Goal: Find contact information: Find contact information

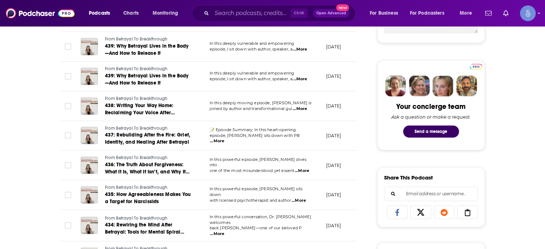
scroll to position [215, 0]
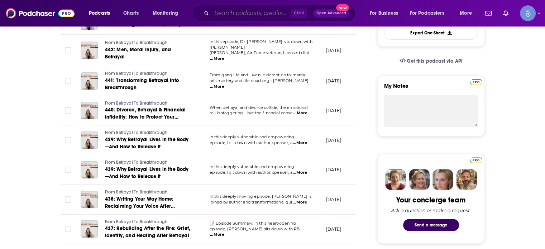
click at [244, 13] on input "Search podcasts, credits, & more..." at bounding box center [251, 13] width 79 height 11
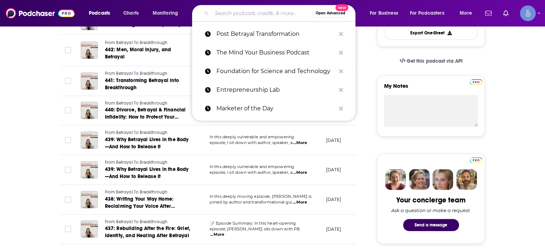
paste input "Bedros Keuilian Podcast Show"
type input "Bedros Keuilian Podcast Show"
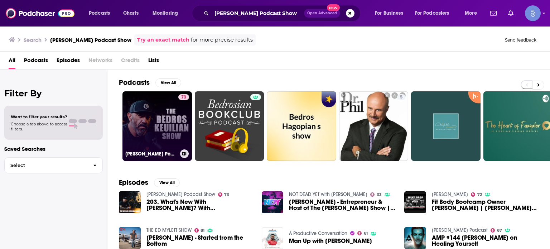
click at [176, 131] on link "73 Bedros Keuilian Podcast Show" at bounding box center [157, 125] width 69 height 69
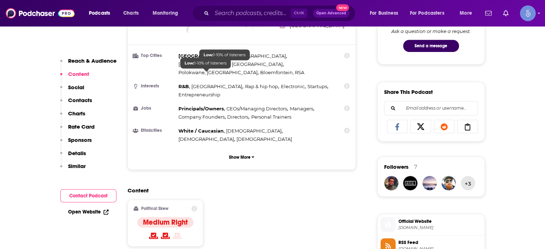
scroll to position [609, 0]
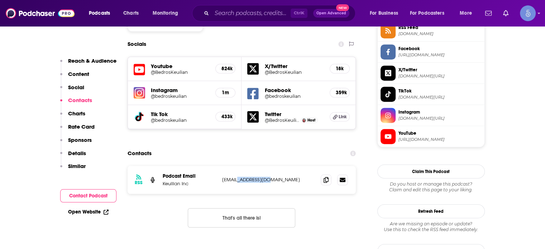
drag, startPoint x: 240, startPoint y: 155, endPoint x: 270, endPoint y: 154, distance: 30.1
click at [270, 177] on p "media@keuilian.com" at bounding box center [268, 180] width 93 height 6
copy p "keuilian.com"
click at [230, 13] on input "Search podcasts, credits, & more..." at bounding box center [251, 13] width 79 height 11
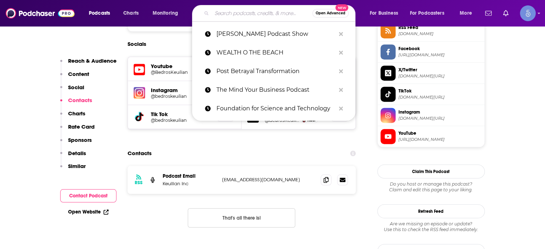
paste input "Finding Peak [Formerly The Ryan Hanley Show]"
type input "Finding Peak [Formerly The Ryan Hanley Show]"
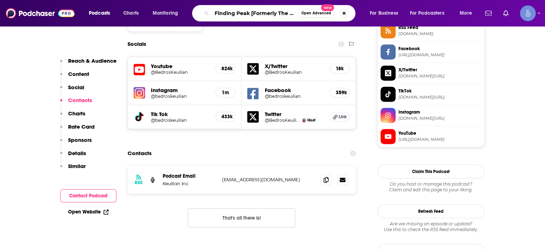
scroll to position [0, 45]
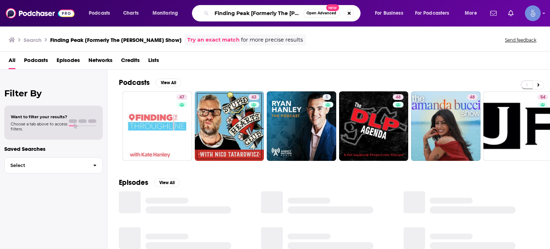
scroll to position [0, 39]
drag, startPoint x: 249, startPoint y: 13, endPoint x: 550, endPoint y: -12, distance: 301.5
click at [544, 0] on html "Podcasts Charts Monitoring Finding Peak [Formerly The Ryan Hanley Show] Open Ad…" at bounding box center [275, 124] width 550 height 249
type input "Finding Peak"
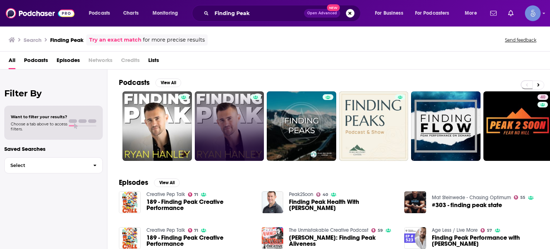
click at [225, 117] on link at bounding box center [229, 125] width 69 height 69
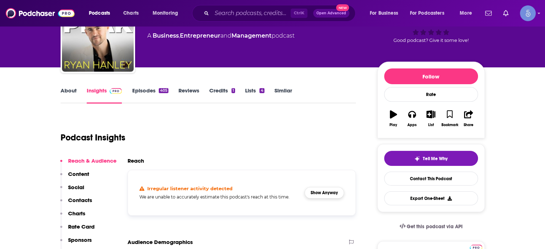
scroll to position [72, 0]
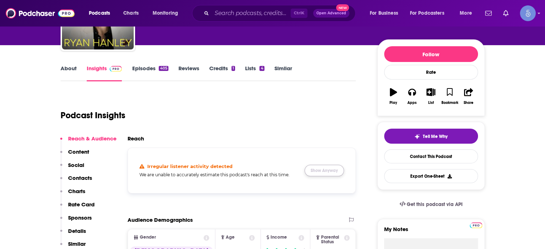
click at [324, 166] on button "Show Anyway" at bounding box center [323, 170] width 39 height 11
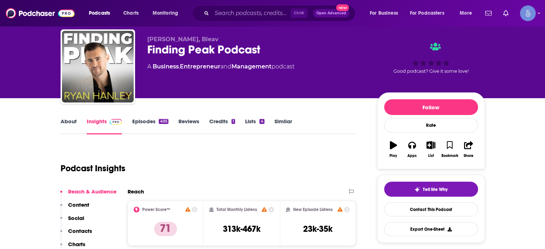
scroll to position [0, 0]
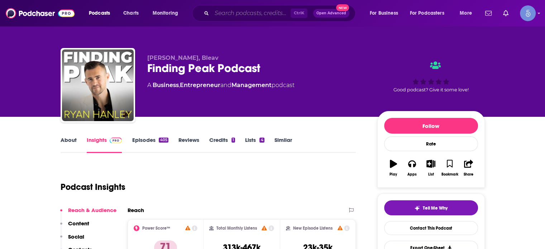
click at [229, 15] on input "Search podcasts, credits, & more..." at bounding box center [251, 13] width 79 height 11
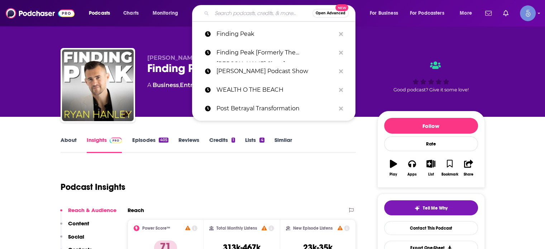
paste input "BigDeal"
type input "BigDeal"
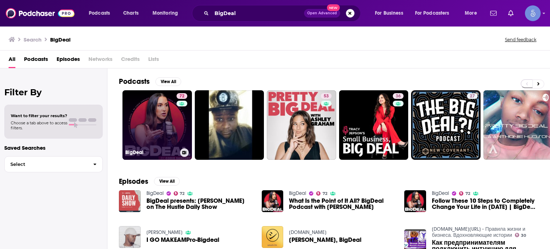
click at [143, 112] on link "72 BigDeal" at bounding box center [157, 124] width 69 height 69
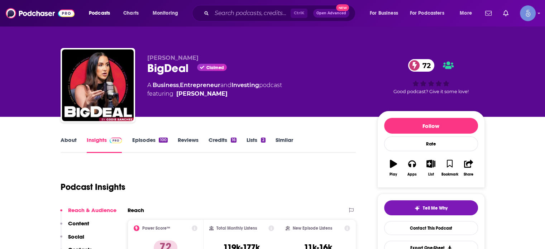
click at [71, 143] on link "About" at bounding box center [69, 144] width 16 height 16
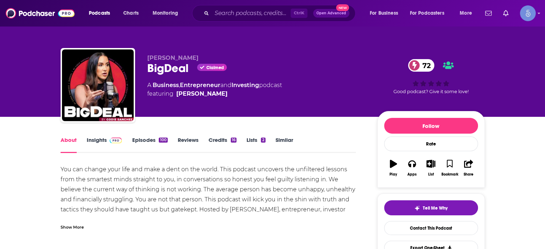
click at [66, 225] on div "Show More" at bounding box center [72, 226] width 23 height 7
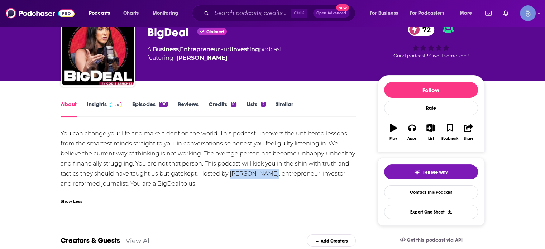
drag, startPoint x: 230, startPoint y: 174, endPoint x: 270, endPoint y: 174, distance: 40.1
click at [270, 174] on div "You can change your life and make a dent on the world. This podcast uncovers th…" at bounding box center [209, 159] width 296 height 60
copy div "Codie Sanchez"
click at [87, 104] on link "Insights" at bounding box center [104, 109] width 35 height 16
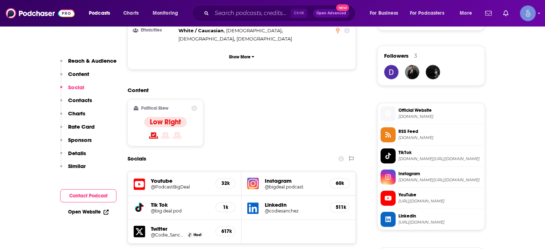
scroll to position [501, 0]
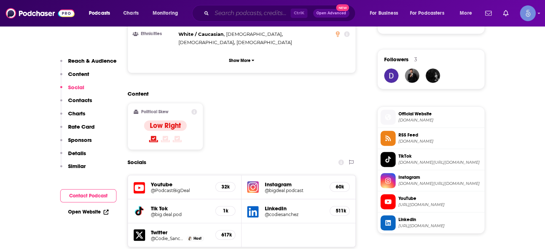
click at [256, 15] on input "Search podcasts, credits, & more..." at bounding box center [251, 13] width 79 height 11
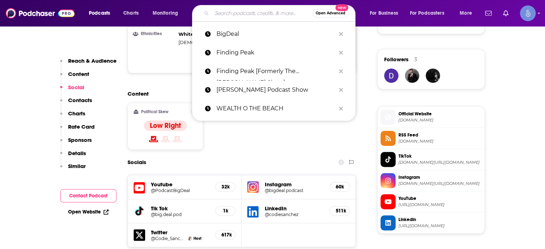
paste input "The Journey with Morgan DeBaun"
type input "The Journey with Morgan DeBaun"
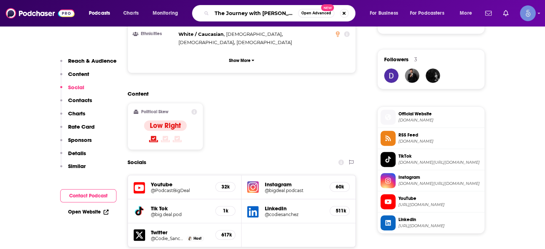
scroll to position [0, 10]
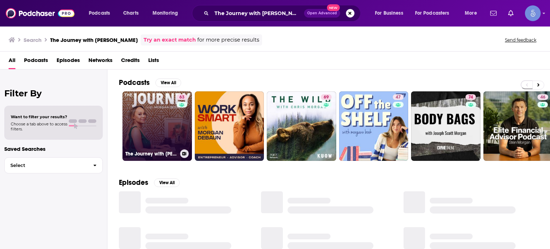
click at [154, 128] on link "63 The Journey with Morgan DeBaun" at bounding box center [157, 125] width 69 height 69
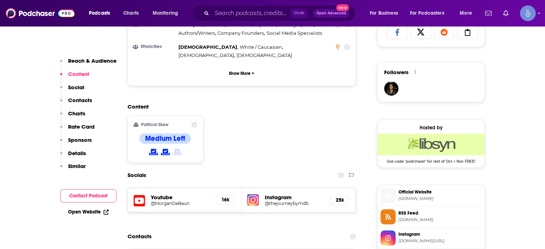
scroll to position [501, 0]
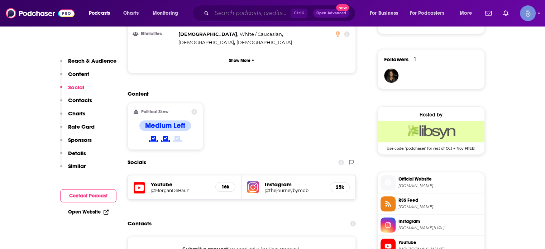
click at [243, 13] on input "Search podcasts, credits, & more..." at bounding box center [251, 13] width 79 height 11
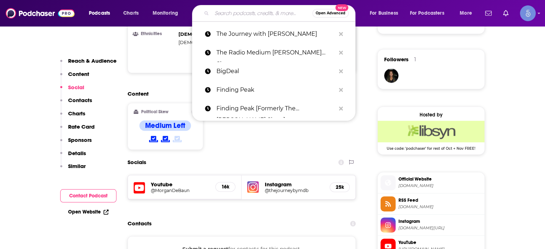
paste input "The Iced Coffee Hour"
type input "The Iced Coffee Hour"
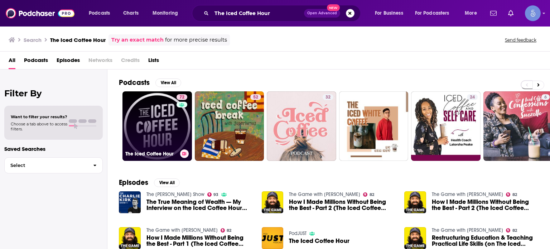
click at [178, 117] on div "72" at bounding box center [183, 121] width 13 height 55
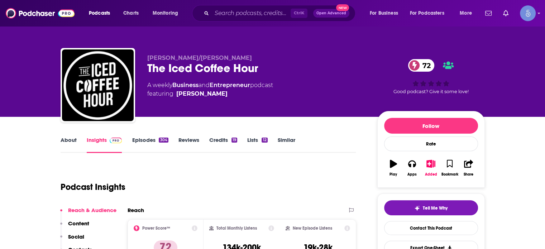
click at [64, 138] on link "About" at bounding box center [69, 144] width 16 height 16
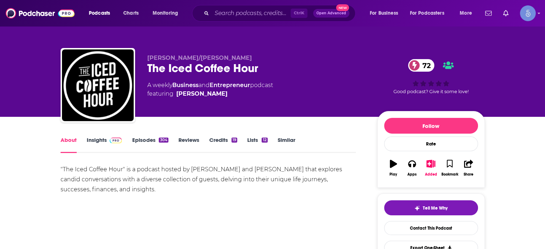
click at [96, 141] on link "Insights" at bounding box center [104, 144] width 35 height 16
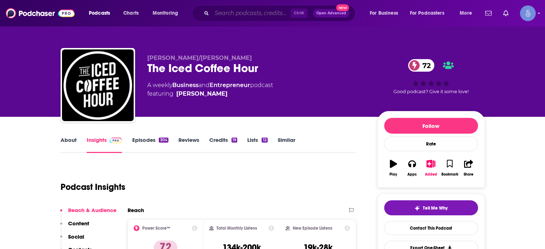
click at [228, 14] on input "Search podcasts, credits, & more..." at bounding box center [251, 13] width 79 height 11
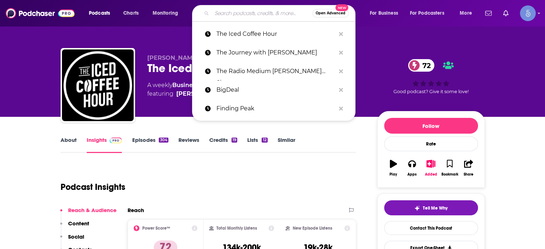
paste input "The Secret To Success with CJ, Karl, Jemal & Eric Thomas"
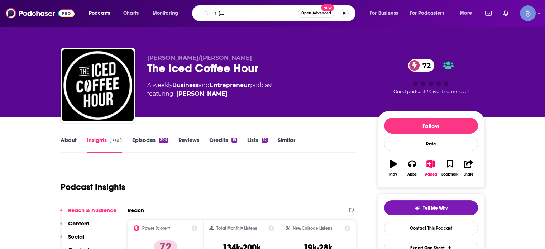
type input "The Secret To Success with CJ, Karl, Jemal & Eric Thomas"
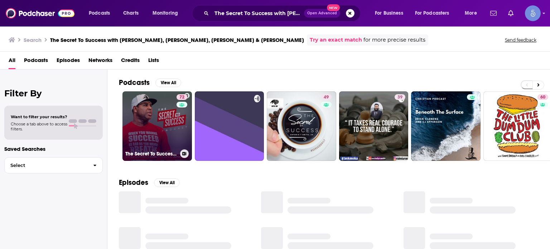
click at [185, 119] on div "72" at bounding box center [183, 121] width 13 height 55
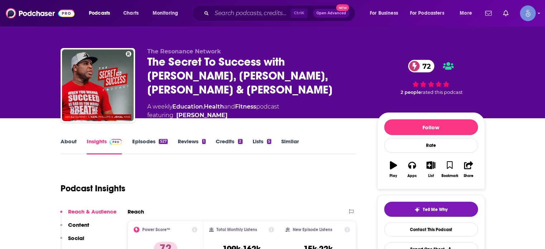
click at [68, 140] on link "About" at bounding box center [69, 146] width 16 height 16
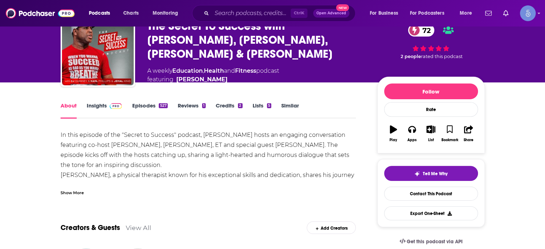
scroll to position [72, 0]
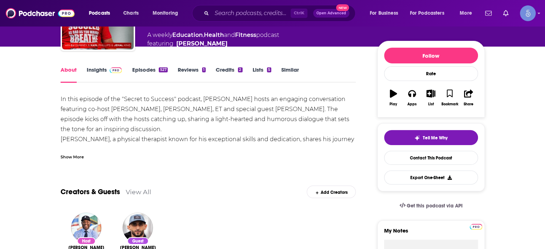
click at [72, 153] on div "Show More" at bounding box center [72, 156] width 23 height 7
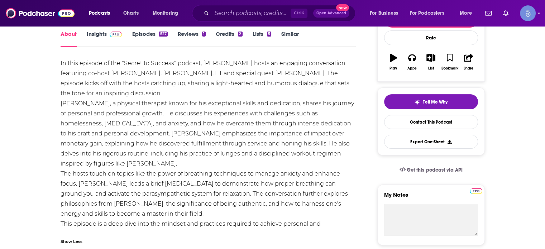
scroll to position [0, 0]
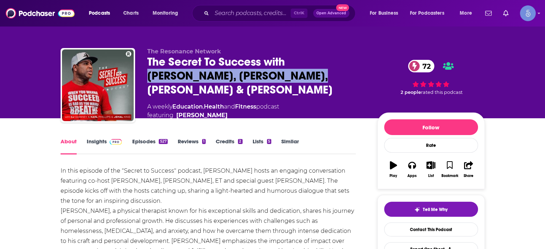
drag, startPoint x: 275, startPoint y: 84, endPoint x: 291, endPoint y: 67, distance: 23.1
click at [291, 67] on div "The Secret To Success with CJ, Karl, Jemal & Eric Thomas 72" at bounding box center [256, 76] width 219 height 42
copy h1 "CJ, Karl, Jemal & Eric Thomas"
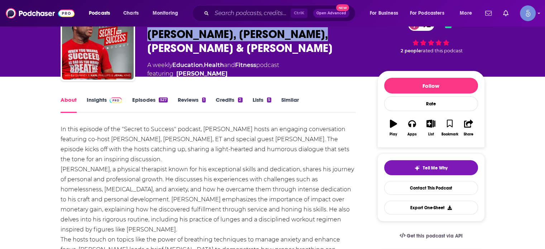
scroll to position [36, 0]
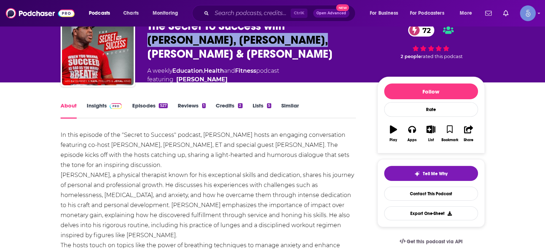
click at [93, 102] on link "Insights" at bounding box center [104, 110] width 35 height 16
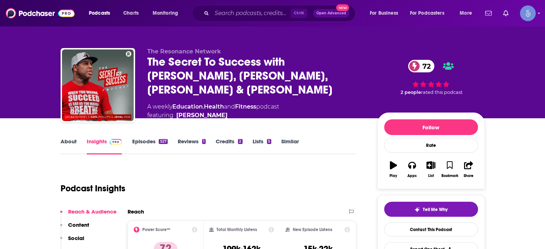
click at [73, 141] on link "About" at bounding box center [69, 146] width 16 height 16
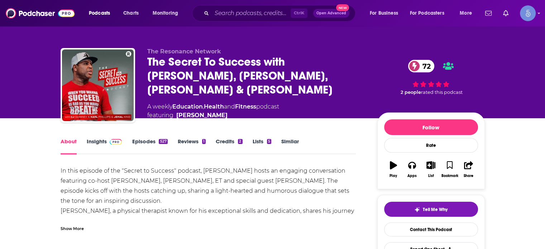
scroll to position [36, 0]
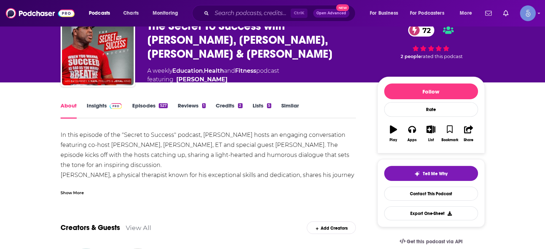
click at [102, 105] on link "Insights" at bounding box center [104, 110] width 35 height 16
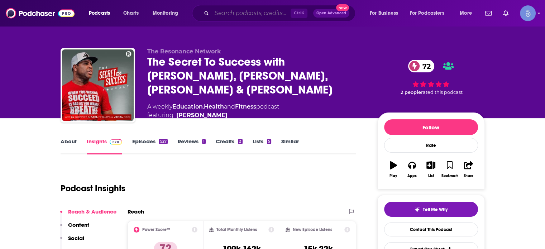
click at [258, 14] on input "Search podcasts, credits, & more..." at bounding box center [251, 13] width 79 height 11
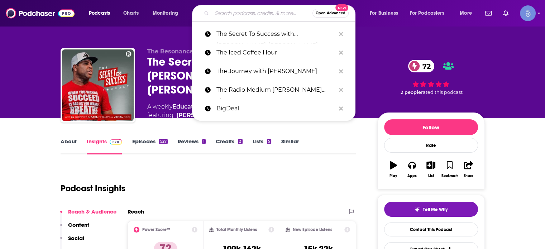
paste input "The Iced Coffee Hour"
type input "The Iced Coffee Hour"
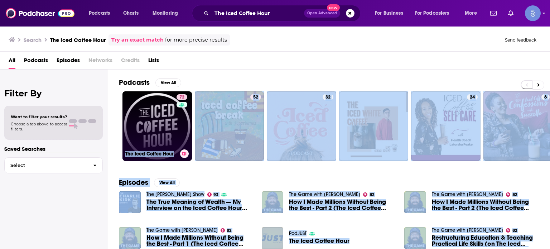
click at [167, 106] on link "72 The Iced Coffee Hour" at bounding box center [157, 125] width 69 height 69
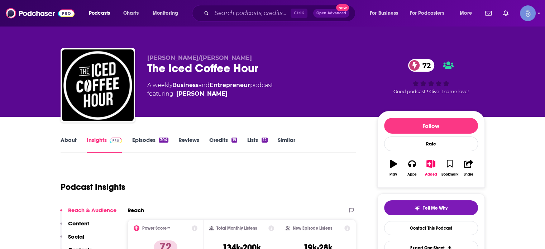
click at [72, 138] on link "About" at bounding box center [69, 144] width 16 height 16
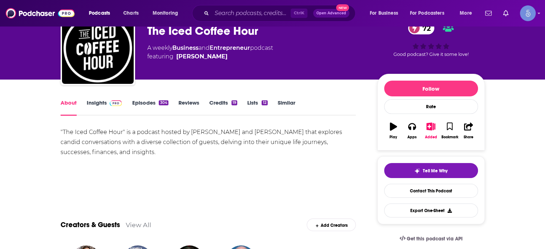
scroll to position [143, 0]
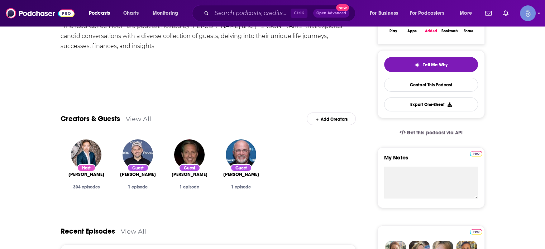
click at [250, 6] on div "Ctrl K Open Advanced New" at bounding box center [273, 13] width 163 height 16
click at [242, 12] on input "Search podcasts, credits, & more..." at bounding box center [251, 13] width 79 height 11
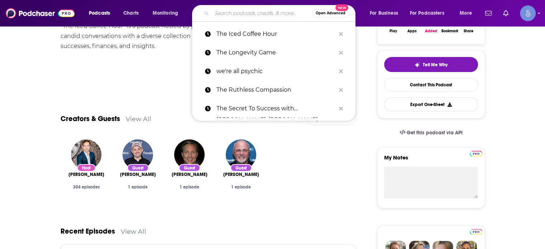
paste input "The Amy Porterfield Show"
type input "The Amy Porterfield Show"
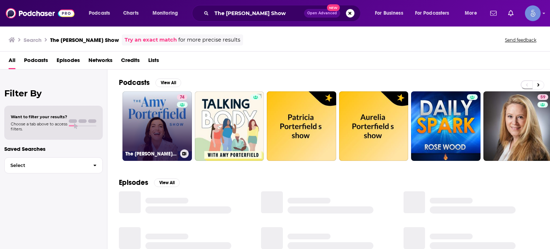
click at [166, 131] on link "74 The Amy Porterfield Show" at bounding box center [157, 125] width 69 height 69
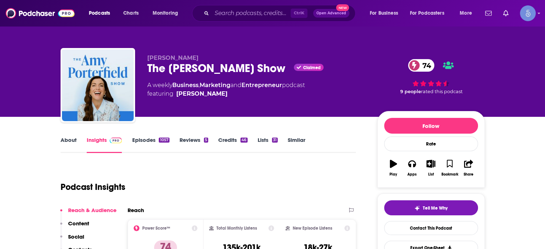
click at [73, 141] on link "About" at bounding box center [69, 144] width 16 height 16
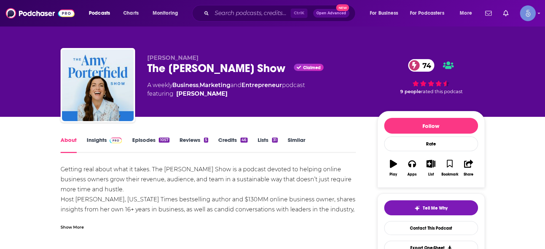
scroll to position [36, 0]
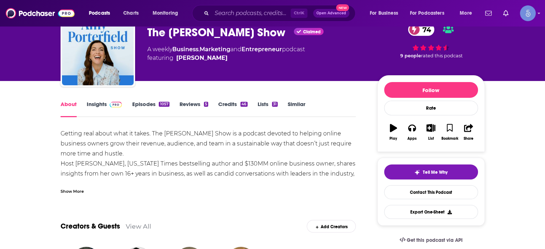
click at [69, 184] on div "Show More" at bounding box center [209, 188] width 296 height 12
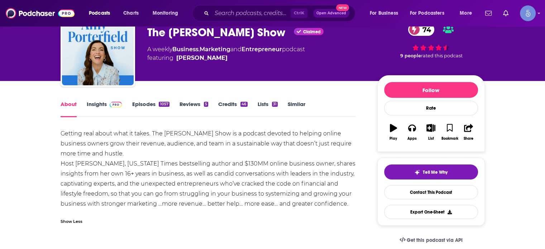
click at [105, 106] on link "Insights" at bounding box center [104, 109] width 35 height 16
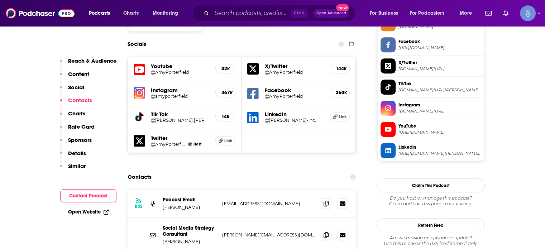
scroll to position [645, 0]
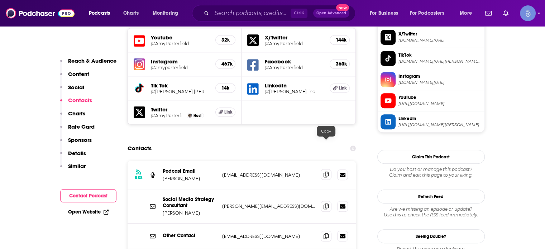
click at [326, 169] on span at bounding box center [326, 174] width 11 height 11
click at [324, 203] on icon at bounding box center [325, 206] width 5 height 6
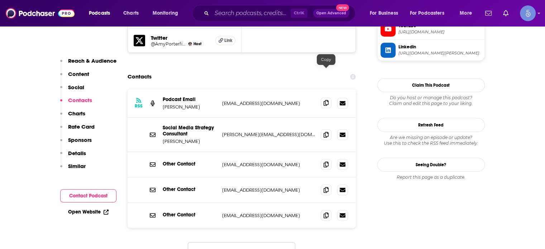
click at [327, 100] on icon at bounding box center [325, 103] width 5 height 6
click at [221, 12] on input "Search podcasts, credits, & more..." at bounding box center [251, 13] width 79 height 11
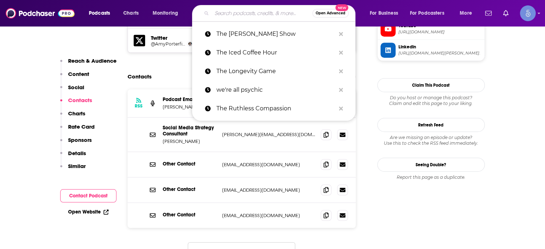
paste input "Journey To Launch"
type input "Journey To Launch"
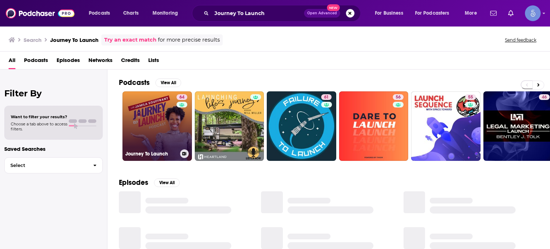
click at [168, 120] on link "64 Journey To Launch" at bounding box center [157, 125] width 69 height 69
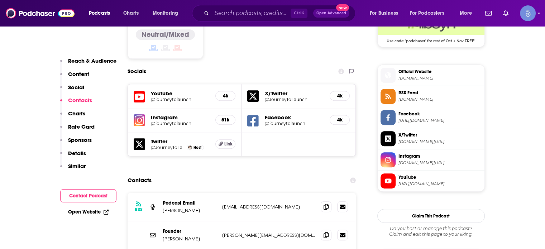
scroll to position [645, 0]
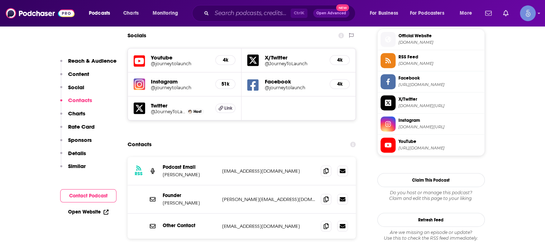
drag, startPoint x: 203, startPoint y: 138, endPoint x: 160, endPoint y: 145, distance: 43.6
click at [160, 157] on div "RSS Podcast Email Jamila Souffrant jamilam25@gmail.com jamilam25@gmail.com" at bounding box center [242, 171] width 229 height 28
click at [324, 168] on icon at bounding box center [325, 171] width 5 height 6
drag, startPoint x: 245, startPoint y: 4, endPoint x: 243, endPoint y: 10, distance: 6.9
click at [243, 10] on div "Podcasts Charts Monitoring Ctrl K Open Advanced New For Business For Podcasters…" at bounding box center [272, 13] width 545 height 27
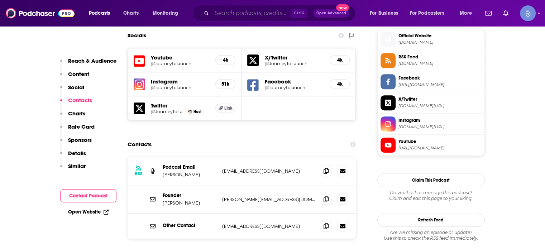
click at [243, 10] on input "Search podcasts, credits, & more..." at bounding box center [251, 13] width 79 height 11
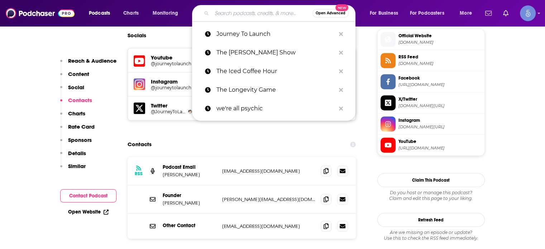
paste input "The [PERSON_NAME] Show"
type input "The [PERSON_NAME] Show"
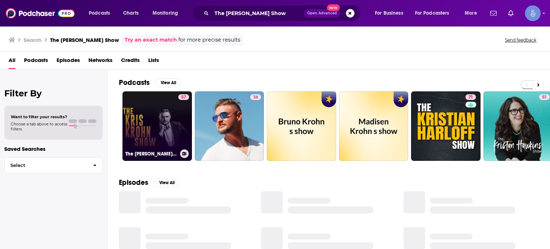
click at [143, 129] on link "57 The Kris Krohn Show" at bounding box center [157, 125] width 69 height 69
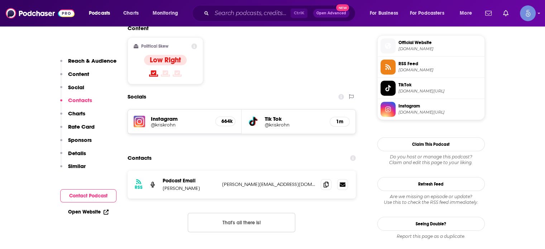
scroll to position [573, 0]
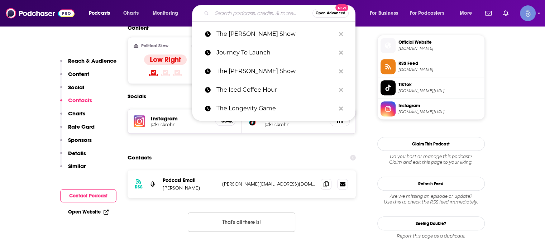
click at [244, 14] on input "Search podcasts, credits, & more..." at bounding box center [262, 13] width 101 height 11
paste input "The Double Win"
type input "The Double Win"
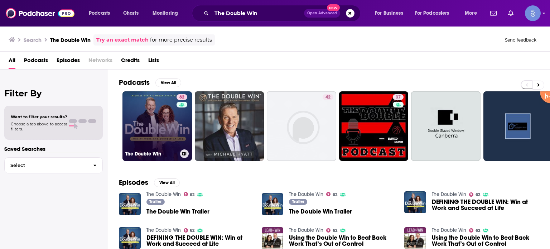
click at [147, 139] on link "62 The Double Win" at bounding box center [157, 125] width 69 height 69
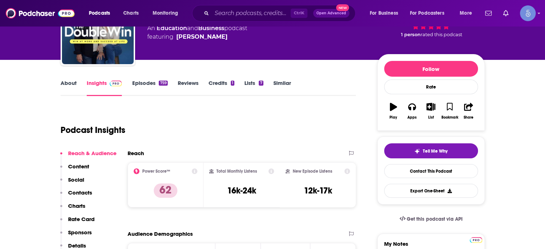
scroll to position [36, 0]
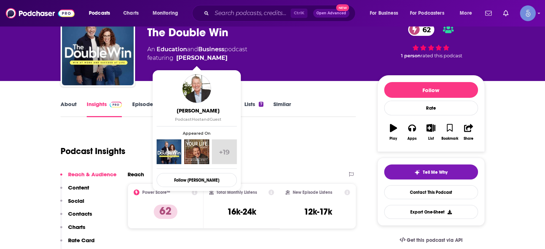
drag, startPoint x: 224, startPoint y: 58, endPoint x: 216, endPoint y: 59, distance: 7.3
click at [216, 59] on span "featuring Michael Hyatt" at bounding box center [197, 58] width 100 height 9
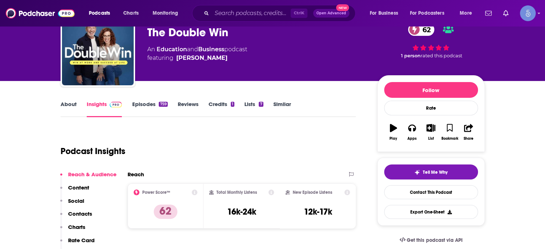
copy span "Michael Hyatt"
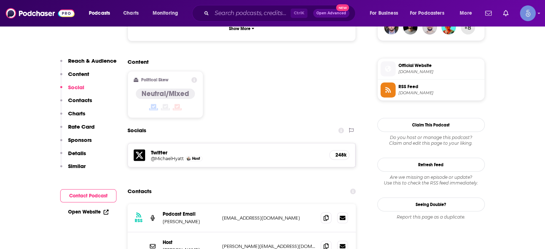
scroll to position [573, 0]
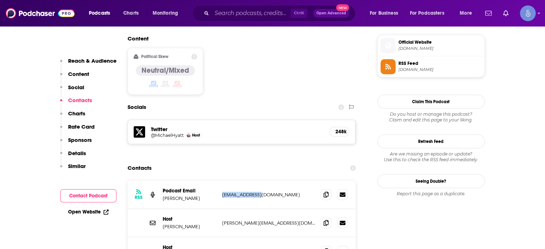
drag, startPoint x: 220, startPoint y: 142, endPoint x: 263, endPoint y: 146, distance: 42.5
click at [263, 181] on div "RSS Podcast Email Michael Hyatt mh@fullfocus.co mh@fullfocus.co" at bounding box center [242, 195] width 229 height 28
copy p "mh@fullfocus.co"
click at [322, 217] on span at bounding box center [326, 222] width 11 height 11
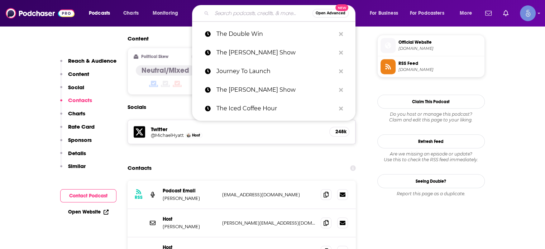
click at [232, 13] on input "Search podcasts, credits, & more..." at bounding box center [262, 13] width 101 height 11
paste input "The [PERSON_NAME] Podcast"
type input "The [PERSON_NAME] Podcast"
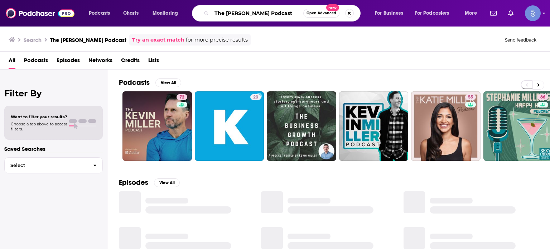
drag, startPoint x: 256, startPoint y: 14, endPoint x: 226, endPoint y: 14, distance: 29.4
click at [226, 14] on input "The [PERSON_NAME] Podcast" at bounding box center [258, 13] width 92 height 11
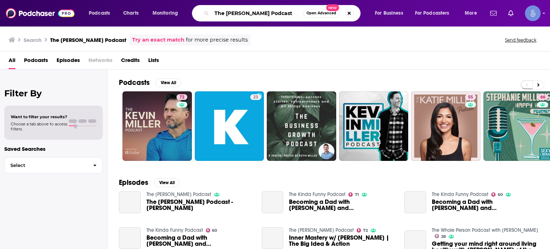
click at [266, 12] on input "The [PERSON_NAME] Podcast" at bounding box center [258, 13] width 92 height 11
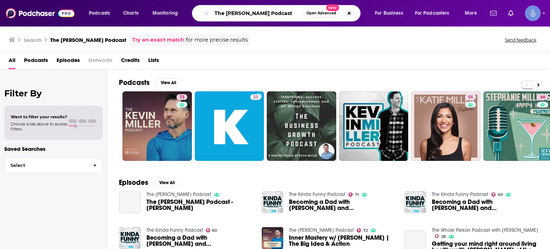
click at [266, 12] on input "The [PERSON_NAME] Podcast" at bounding box center [258, 13] width 92 height 11
paste input "How Success Happens"
type input "How Success Happens"
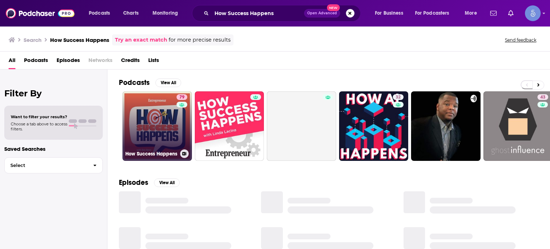
click at [153, 126] on link "79 How Success Happens" at bounding box center [157, 125] width 69 height 69
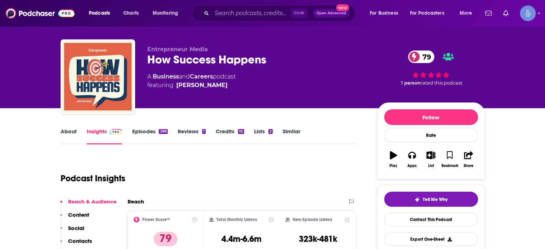
scroll to position [36, 0]
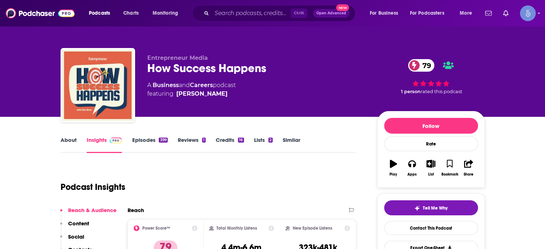
click at [73, 143] on link "About" at bounding box center [69, 144] width 16 height 16
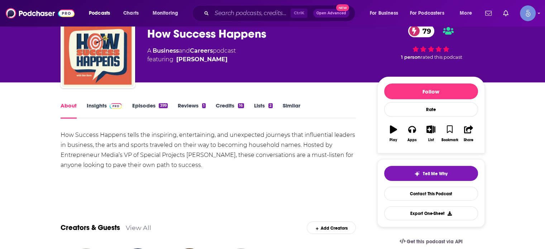
scroll to position [36, 0]
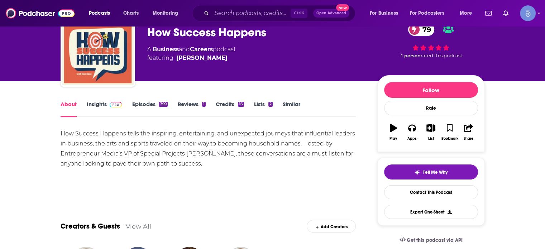
click at [98, 104] on link "Insights" at bounding box center [104, 109] width 35 height 16
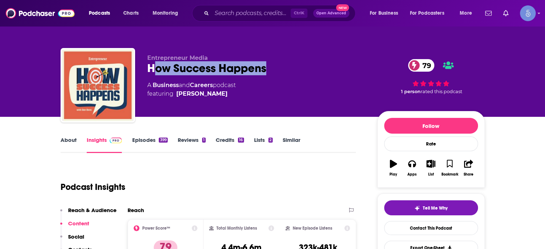
drag, startPoint x: 266, startPoint y: 67, endPoint x: 151, endPoint y: 74, distance: 114.8
click at [151, 74] on div "How Success Happens 79" at bounding box center [256, 68] width 219 height 14
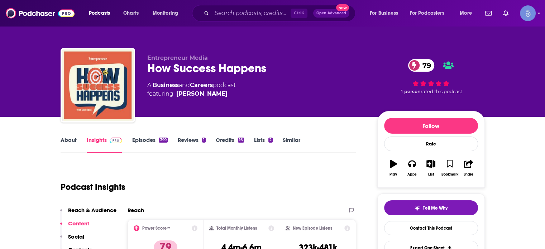
click at [144, 73] on div "Entrepreneur Media How Success Happens 79 A Business and Careers podcast featur…" at bounding box center [273, 86] width 424 height 77
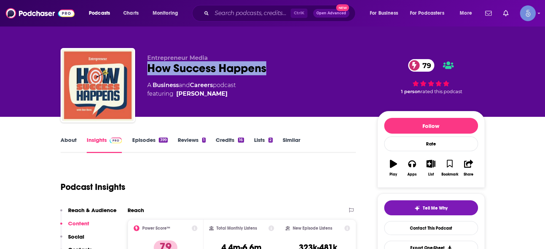
drag, startPoint x: 140, startPoint y: 67, endPoint x: 273, endPoint y: 66, distance: 133.6
click at [273, 66] on div "Entrepreneur Media How Success Happens 79 A Business and Careers podcast featur…" at bounding box center [273, 86] width 424 height 77
copy h2 "How Success Happens"
click at [63, 141] on link "About" at bounding box center [69, 144] width 16 height 16
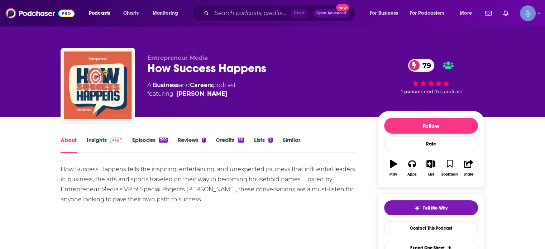
click at [100, 146] on link "Insights" at bounding box center [104, 144] width 35 height 16
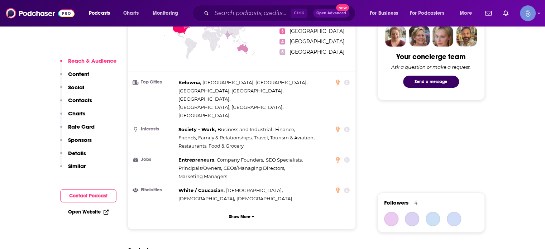
scroll to position [681, 0]
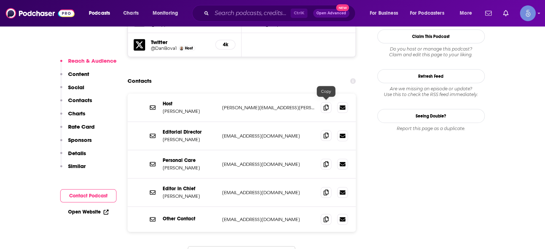
click at [325, 133] on icon at bounding box center [325, 136] width 5 height 6
click at [330, 102] on span at bounding box center [326, 107] width 11 height 11
click at [230, 13] on input "Search podcasts, credits, & more..." at bounding box center [251, 13] width 79 height 11
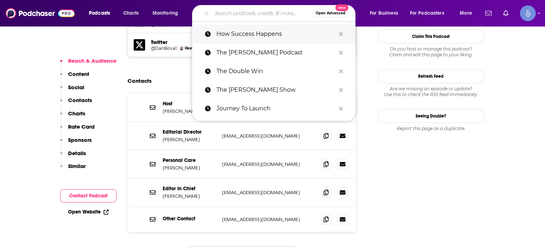
paste input "The Entrepreneur Experiment"
type input "The Entrepreneur Experiment"
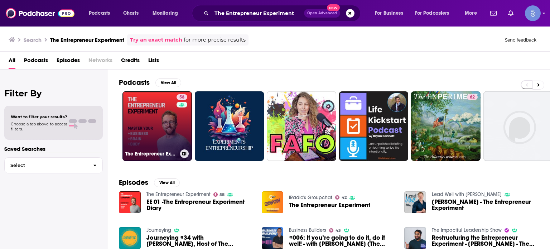
click at [151, 117] on link "58 The Entrepreneur Experiment" at bounding box center [157, 125] width 69 height 69
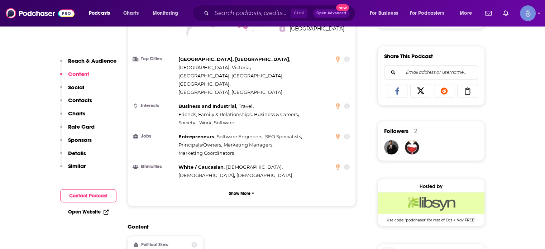
scroll to position [609, 0]
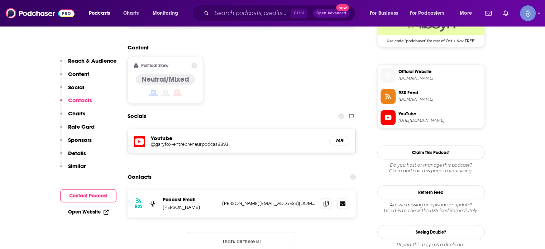
click at [168, 141] on h5 "@garyfox-entrepreneurpodcas8893" at bounding box center [208, 143] width 115 height 5
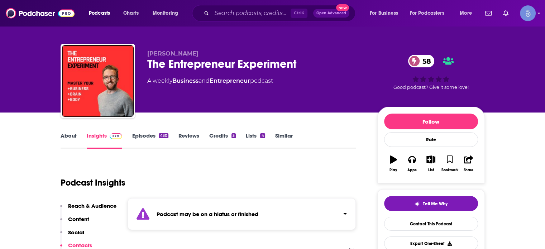
scroll to position [0, 0]
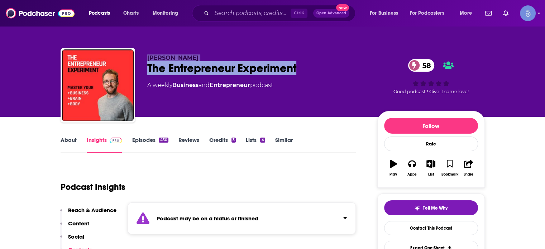
drag, startPoint x: 146, startPoint y: 51, endPoint x: 302, endPoint y: 63, distance: 156.6
click at [301, 63] on div "[PERSON_NAME] The Entrepreneur Experiment 58 A weekly Business and Entrepreneur…" at bounding box center [273, 86] width 424 height 77
copy div "[PERSON_NAME] The Entrepreneur Experiment"
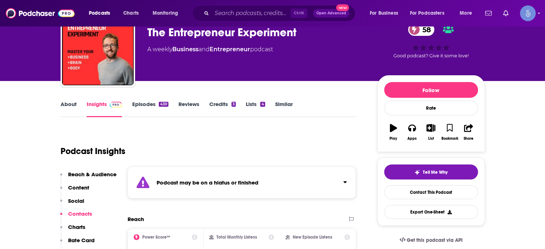
click at [214, 3] on div "Podcasts Charts Monitoring Ctrl K Open Advanced New For Business For Podcasters…" at bounding box center [272, 13] width 545 height 27
click at [215, 14] on input "Search podcasts, credits, & more..." at bounding box center [251, 13] width 79 height 11
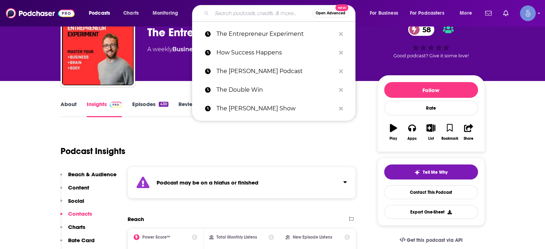
paste input "Human Capital Leadership"
type input "Human Capital Leadership"
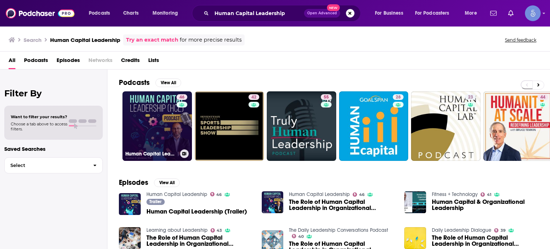
click at [155, 110] on link "46 Human Capital Leadership" at bounding box center [157, 125] width 69 height 69
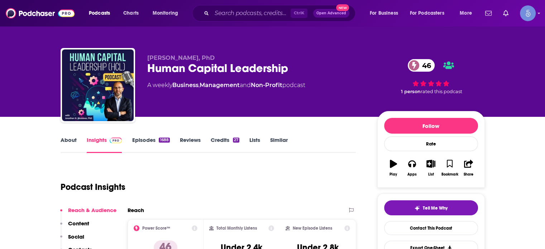
drag, startPoint x: 145, startPoint y: 57, endPoint x: 213, endPoint y: 60, distance: 68.1
click at [213, 60] on div "[PERSON_NAME], PhD Human Capital Leadership 46 A weekly Business , Management a…" at bounding box center [273, 86] width 424 height 77
copy span "[PERSON_NAME]"
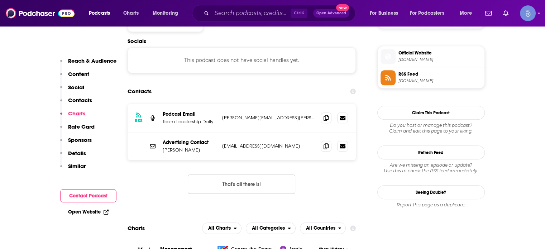
scroll to position [609, 0]
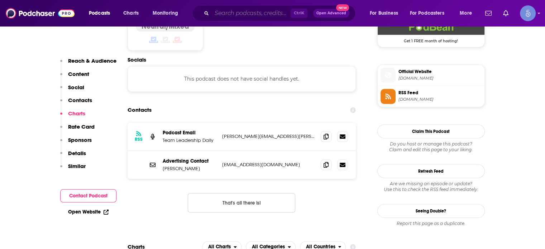
click at [221, 11] on input "Search podcasts, credits, & more..." at bounding box center [251, 13] width 79 height 11
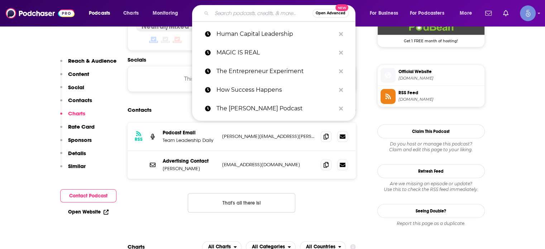
paste input "The Money Mondays"
type input "The Money Mondays"
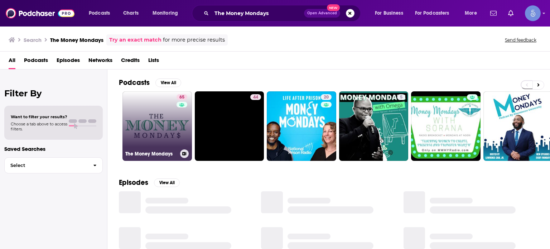
click at [168, 134] on link "65 The Money Mondays" at bounding box center [157, 125] width 69 height 69
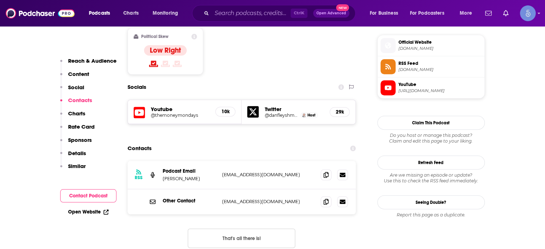
scroll to position [609, 0]
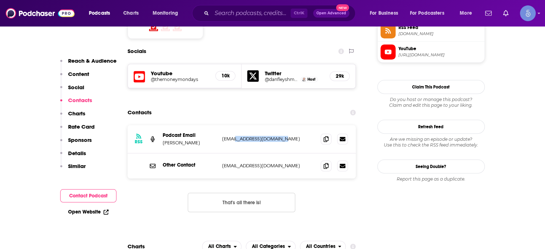
drag, startPoint x: 291, startPoint y: 108, endPoint x: 233, endPoint y: 107, distance: 57.3
click at [233, 136] on p "[EMAIL_ADDRESS][DOMAIN_NAME]" at bounding box center [268, 139] width 93 height 6
copy p "[DOMAIN_NAME]"
click at [259, 10] on input "Search podcasts, credits, & more..." at bounding box center [251, 13] width 79 height 11
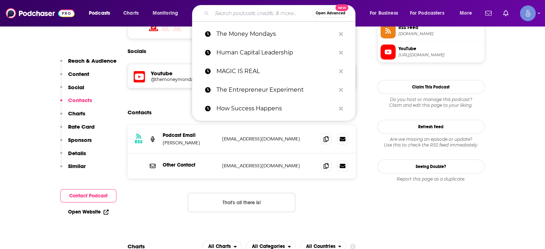
paste input "Breakthrough Success"
type input "Breakthrough Success"
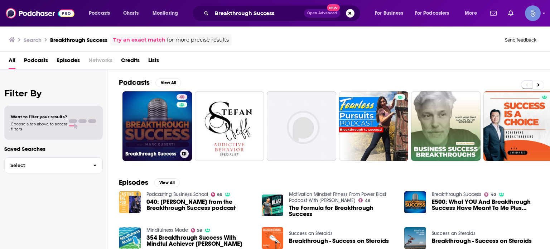
click at [164, 126] on link "40 Breakthrough Success" at bounding box center [157, 125] width 69 height 69
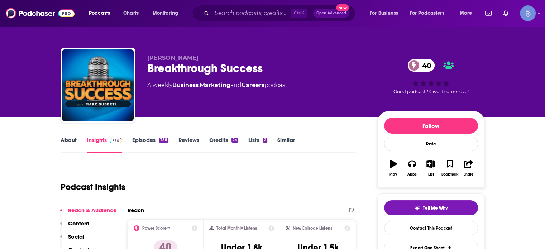
click at [76, 150] on link "About" at bounding box center [69, 144] width 16 height 16
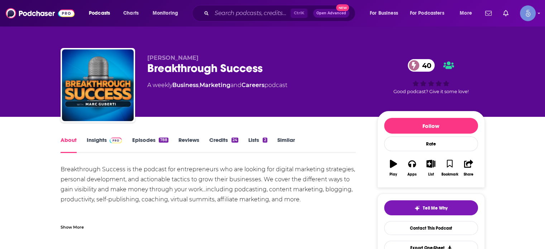
click at [85, 225] on div "Show More" at bounding box center [209, 224] width 296 height 12
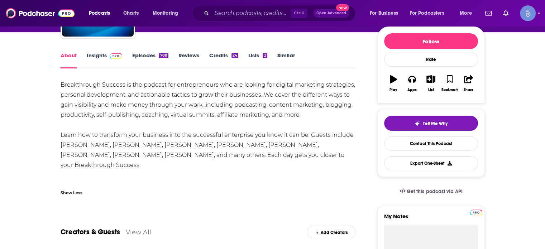
scroll to position [107, 0]
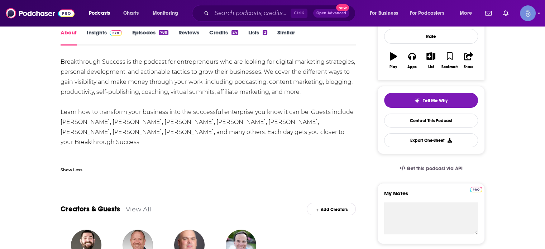
click at [73, 167] on div "Show Less" at bounding box center [72, 169] width 22 height 7
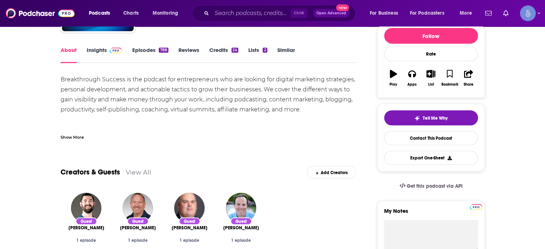
scroll to position [36, 0]
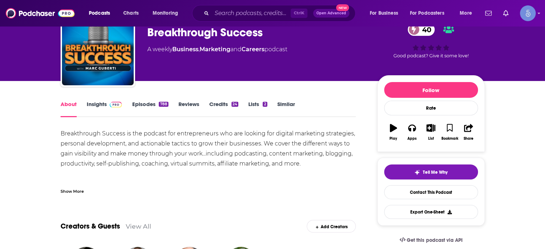
click at [107, 104] on span at bounding box center [114, 104] width 15 height 7
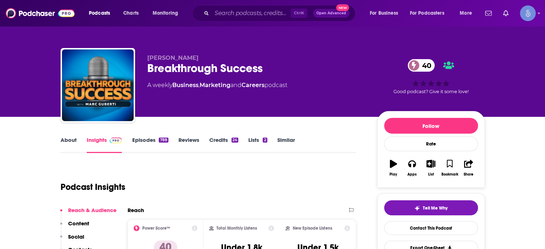
click at [262, 66] on div "Breakthrough Success 40" at bounding box center [256, 68] width 219 height 14
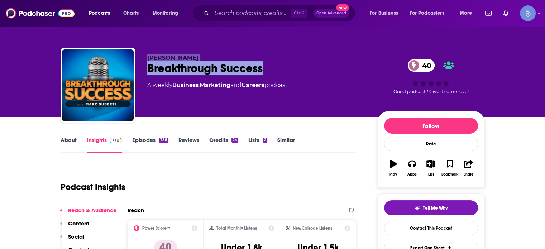
drag, startPoint x: 275, startPoint y: 67, endPoint x: 120, endPoint y: 54, distance: 155.6
click at [120, 54] on div "[PERSON_NAME] Breakthrough Success 40 A weekly Business , Marketing and Careers…" at bounding box center [273, 86] width 424 height 77
copy div "[PERSON_NAME] Breakthrough Success"
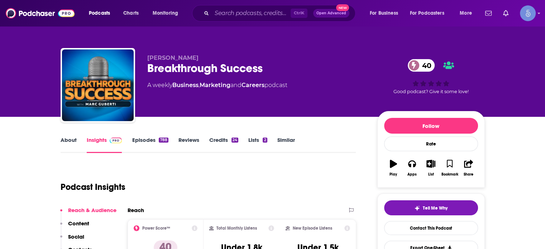
click at [209, 7] on div "Ctrl K Open Advanced New" at bounding box center [273, 13] width 163 height 16
click at [214, 10] on input "Search podcasts, credits, & more..." at bounding box center [251, 13] width 79 height 11
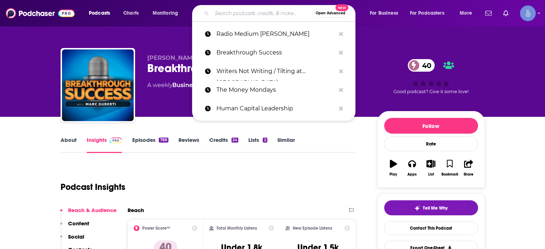
paste input "Elevation Nation"
type input "Elevation Nation"
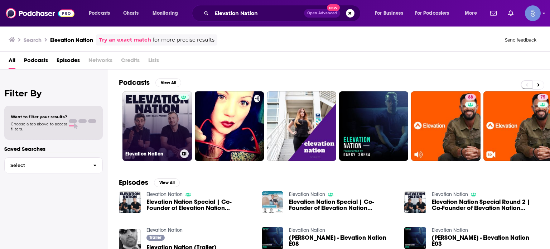
click at [157, 127] on link "Elevation Nation" at bounding box center [157, 125] width 69 height 69
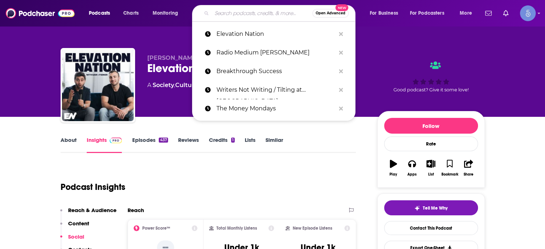
click at [259, 13] on input "Search podcasts, credits, & more..." at bounding box center [262, 13] width 101 height 11
paste input "Live on Purpose Radio"
type input "Live on Purpose Radio"
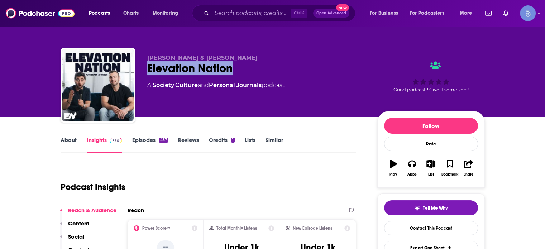
drag, startPoint x: 163, startPoint y: 66, endPoint x: 145, endPoint y: 67, distance: 18.3
click at [145, 67] on div "[PERSON_NAME] & [PERSON_NAME] Elevation Nation A Society , Culture and Personal…" at bounding box center [273, 86] width 424 height 77
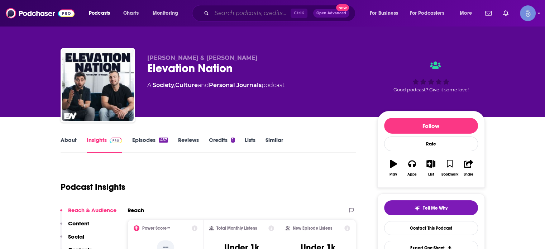
click at [234, 13] on input "Search podcasts, credits, & more..." at bounding box center [251, 13] width 79 height 11
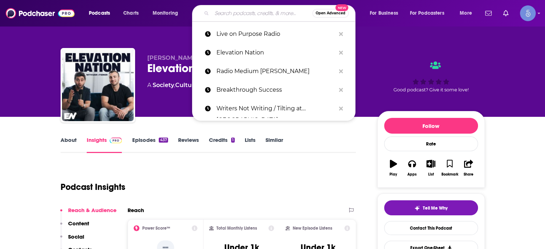
paste input "Live on Purpose Radio"
type input "Live on Purpose Radio"
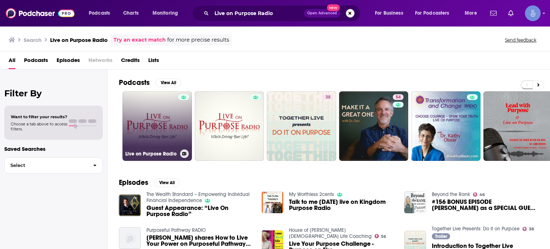
click at [176, 128] on link "Live on Purpose Radio" at bounding box center [157, 125] width 69 height 69
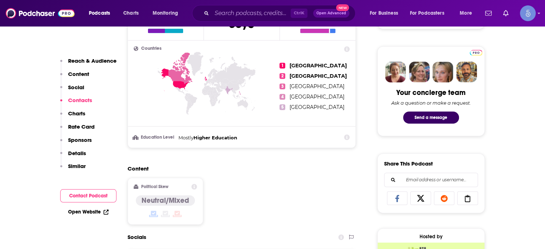
scroll to position [501, 0]
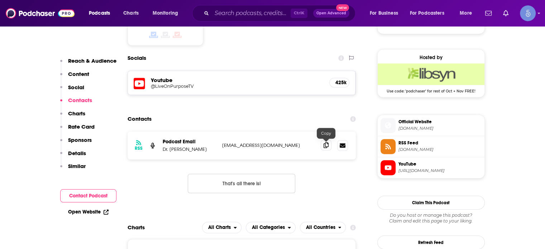
click at [324, 146] on icon at bounding box center [325, 145] width 5 height 6
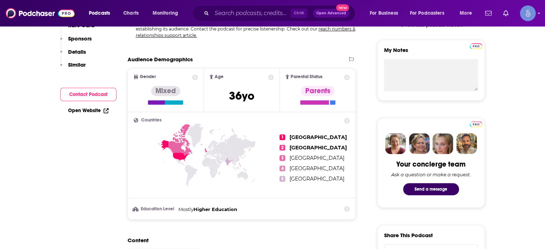
scroll to position [0, 0]
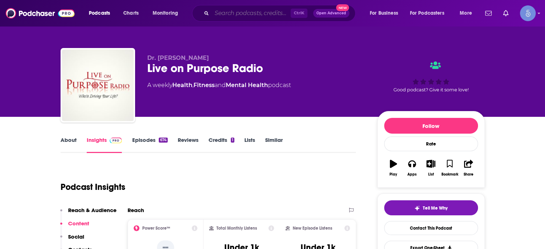
click at [236, 14] on input "Search podcasts, credits, & more..." at bounding box center [251, 13] width 79 height 11
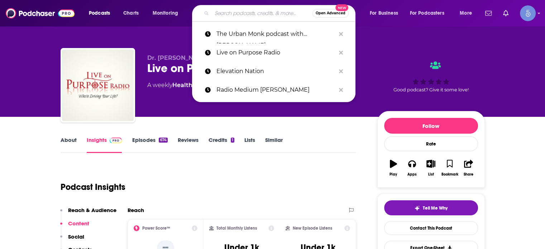
paste input "The VinnyRoc Podcast"
type input "The VinnyRoc Podcast"
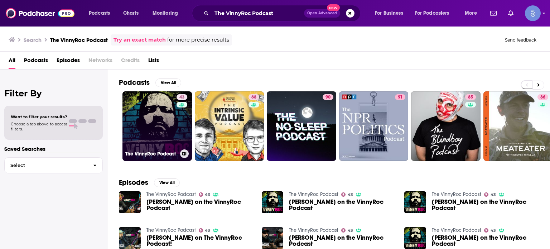
click at [166, 131] on link "43 The VinnyRoc Podcast" at bounding box center [157, 125] width 69 height 69
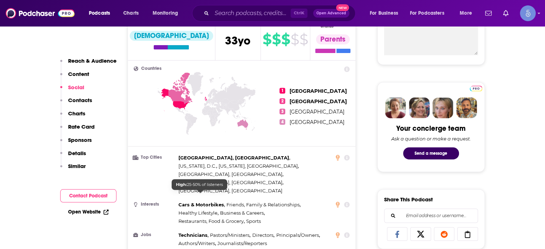
scroll to position [537, 0]
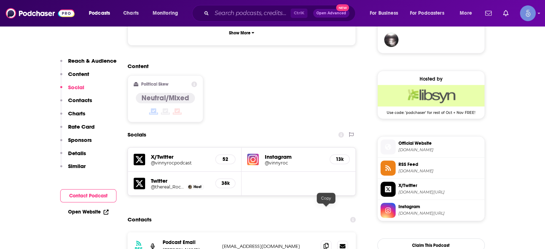
click at [326, 243] on icon at bounding box center [325, 246] width 5 height 6
click at [250, 12] on input "Search podcasts, credits, & more..." at bounding box center [251, 13] width 79 height 11
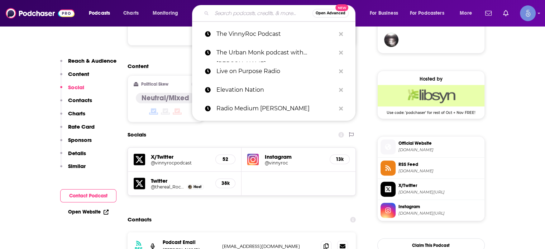
paste input "High Performance Mindset | Learn from World-Class Leaders, Consultants, Athlete…"
type input "High Performance Mindset | Learn from World-Class Leaders, Consultants, Athlete…"
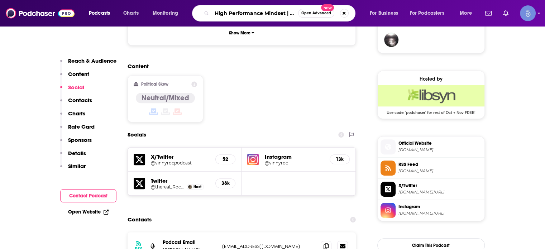
scroll to position [0, 206]
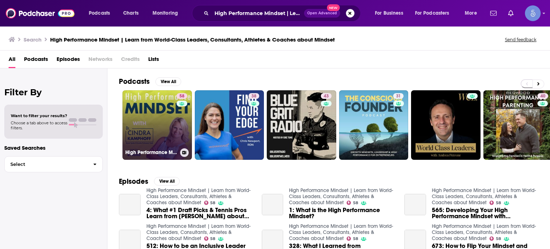
click at [138, 126] on link "58 High Performance Mindset | Learn from World-Class Leaders, Consultants, Athl…" at bounding box center [157, 124] width 69 height 69
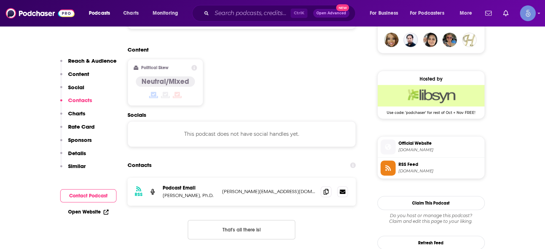
scroll to position [645, 0]
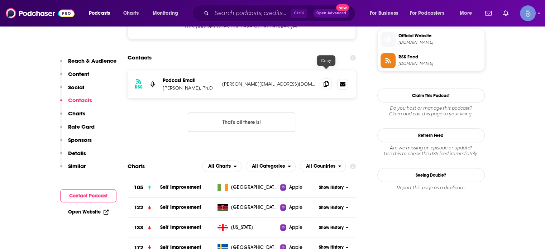
click at [326, 81] on icon at bounding box center [325, 84] width 5 height 6
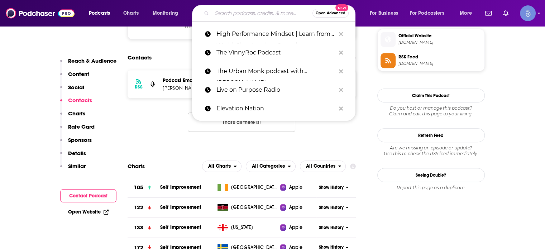
click at [229, 15] on input "Search podcasts, credits, & more..." at bounding box center [262, 13] width 101 height 11
paste input "Chatter that Matters"
type input "Chatter that Matters"
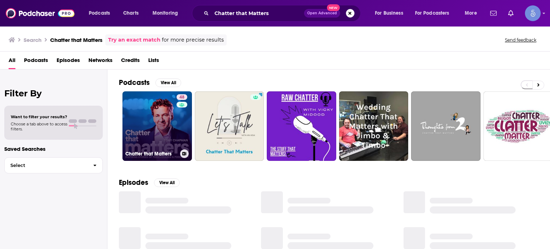
click at [153, 118] on link "48 Chatter that Matters" at bounding box center [157, 125] width 69 height 69
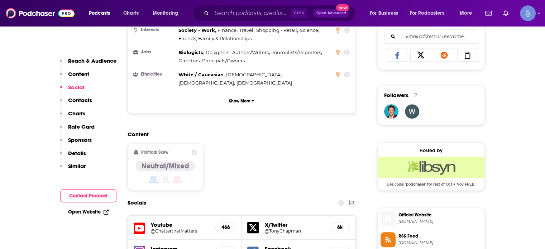
scroll to position [573, 0]
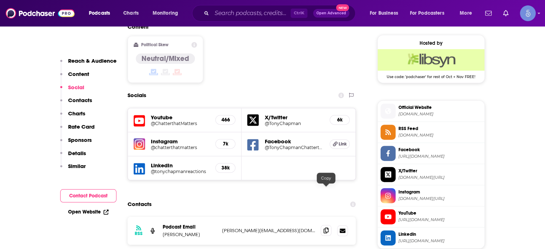
click at [324, 227] on icon at bounding box center [325, 230] width 5 height 6
click at [244, 15] on input "Search podcasts, credits, & more..." at bounding box center [251, 13] width 79 height 11
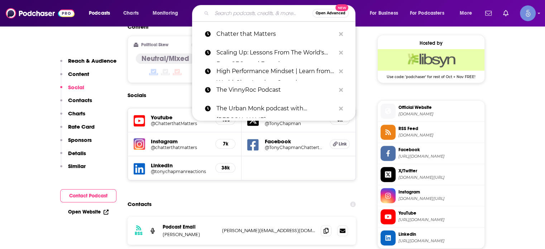
paste input "The Wrong Advice Podcast"
type input "The Wrong Advice Podcast"
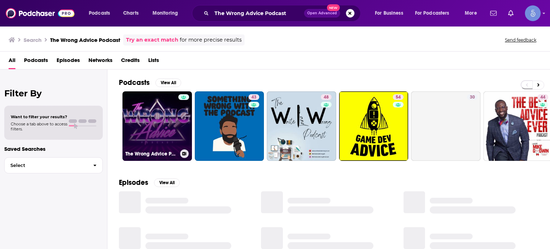
click at [164, 123] on link "The Wrong Advice Podcast" at bounding box center [157, 125] width 69 height 69
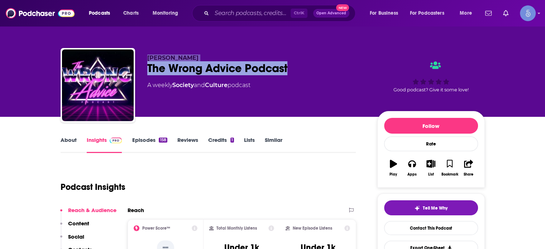
drag, startPoint x: 296, startPoint y: 66, endPoint x: 145, endPoint y: 55, distance: 151.5
click at [145, 55] on div "[PERSON_NAME] The Wrong Advice Podcast A weekly Society and Culture podcast Goo…" at bounding box center [273, 86] width 424 height 77
copy div "[PERSON_NAME] The Wrong Advice Podcast"
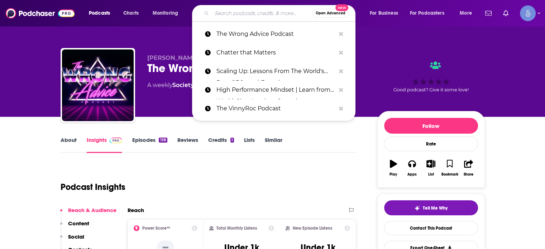
click at [221, 16] on input "Search podcasts, credits, & more..." at bounding box center [262, 13] width 101 height 11
paste input "Real Things Living"
type input "Real Things Living"
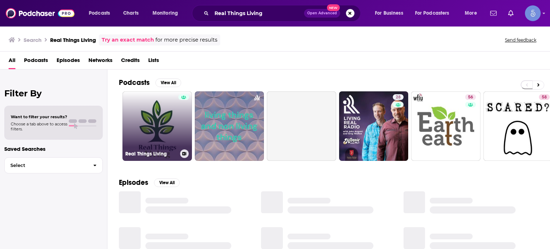
click at [158, 105] on link "Real Things Living" at bounding box center [157, 125] width 69 height 69
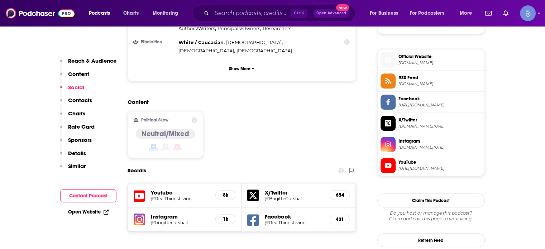
scroll to position [537, 0]
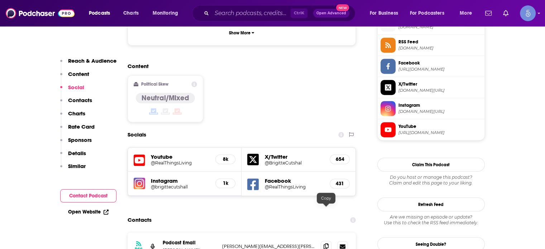
click at [325, 241] on span at bounding box center [326, 246] width 11 height 11
click at [239, 13] on input "Search podcasts, credits, & more..." at bounding box center [251, 13] width 79 height 11
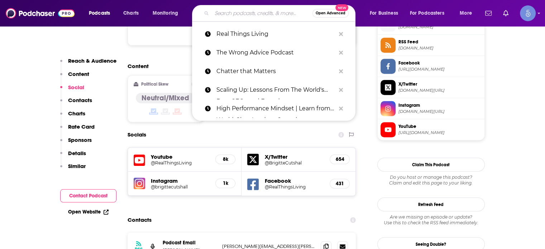
paste input "The [PERSON_NAME] Podcast"
type input "The [PERSON_NAME] Podcast"
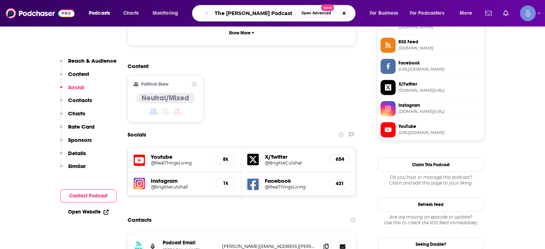
scroll to position [0, 0]
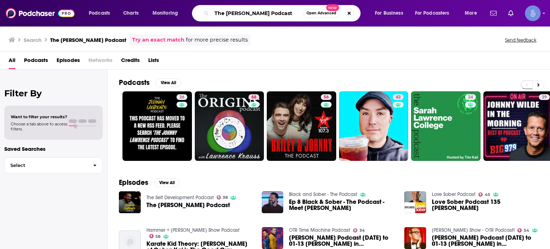
click at [246, 13] on input "The [PERSON_NAME] Podcast" at bounding box center [258, 13] width 92 height 11
click at [247, 11] on input "The [PERSON_NAME] Podcast" at bounding box center [258, 13] width 92 height 11
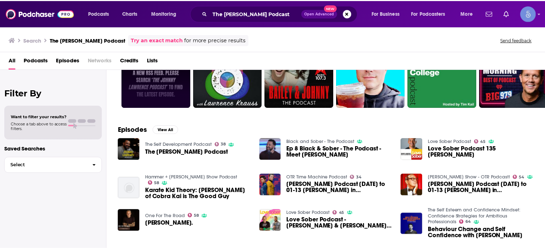
scroll to position [36, 0]
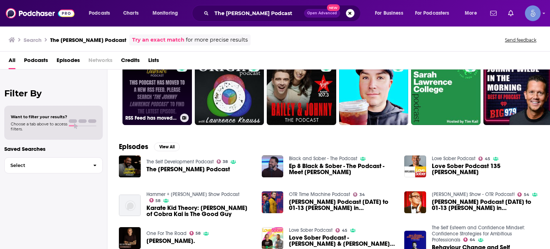
click at [163, 90] on link "26 RSS Feed has moved! - The [PERSON_NAME] Podcast" at bounding box center [157, 90] width 69 height 69
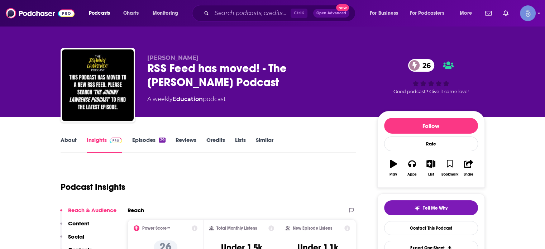
click at [150, 141] on link "Episodes 29" at bounding box center [148, 144] width 33 height 16
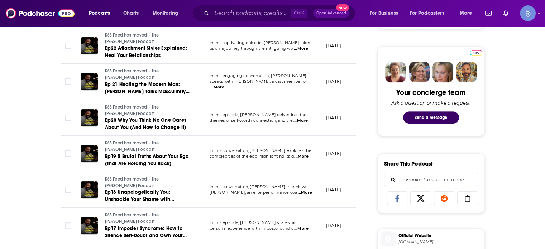
scroll to position [36, 0]
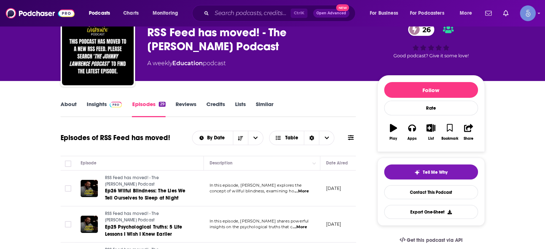
click at [107, 101] on span at bounding box center [114, 104] width 15 height 7
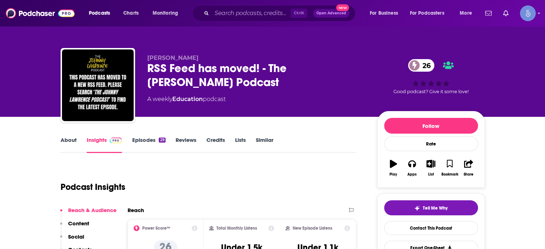
drag, startPoint x: 217, startPoint y: 56, endPoint x: 145, endPoint y: 58, distance: 72.7
click at [145, 58] on div "[PERSON_NAME] RSS Feed has moved! - The [PERSON_NAME] Podcast 26 A weekly Educa…" at bounding box center [273, 86] width 424 height 77
copy span "[PERSON_NAME]"
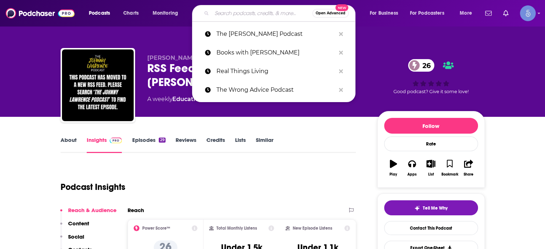
click at [251, 13] on input "Search podcasts, credits, & more..." at bounding box center [262, 13] width 101 height 11
paste input "[PERSON_NAME]"
type input "[PERSON_NAME]"
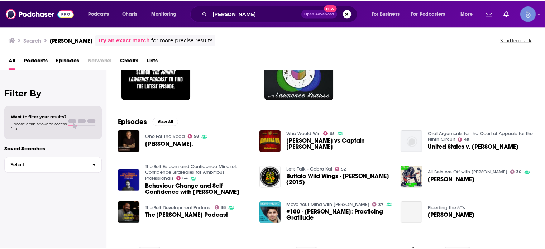
scroll to position [72, 0]
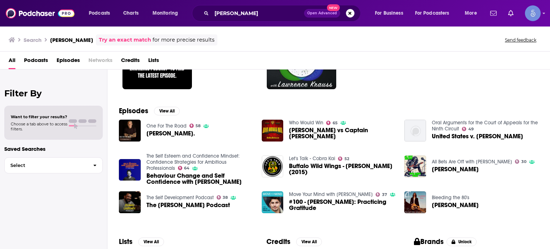
click at [169, 195] on link "The Self Development Podcast" at bounding box center [180, 198] width 67 height 6
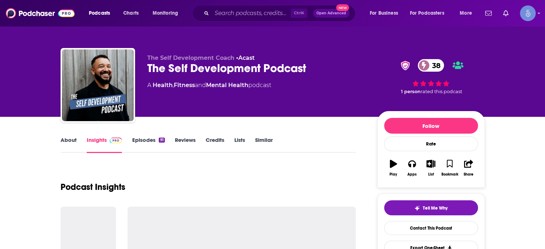
click at [145, 142] on link "Episodes 91" at bounding box center [148, 144] width 33 height 16
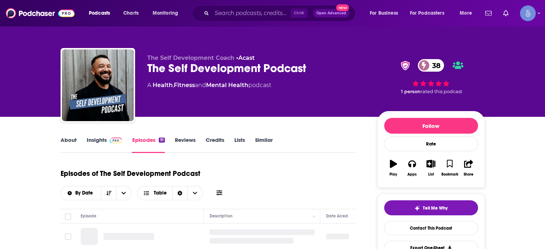
scroll to position [58, 0]
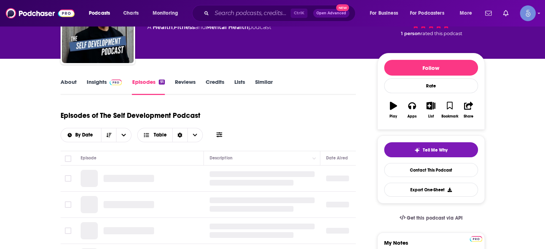
click at [103, 78] on link "Insights" at bounding box center [104, 86] width 35 height 16
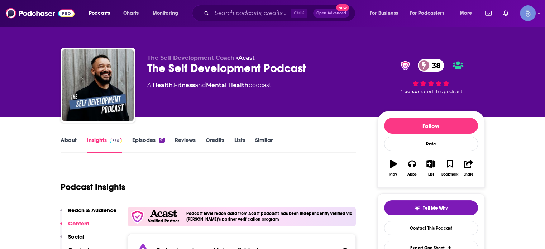
click at [332, 145] on div "About Insights Episodes 91 Reviews Credits Lists Similar" at bounding box center [209, 144] width 296 height 18
click at [243, 0] on html "Podcasts Charts Monitoring Ctrl K Open Advanced New For Business For Podcasters…" at bounding box center [272, 124] width 545 height 249
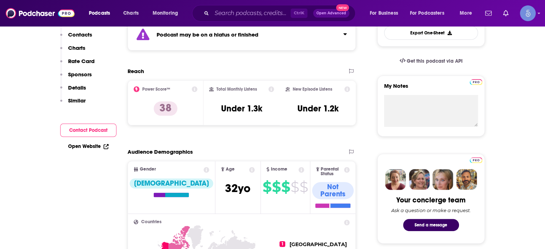
scroll to position [107, 0]
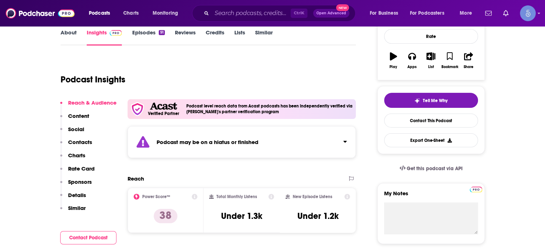
click at [144, 38] on link "Episodes 91" at bounding box center [148, 37] width 33 height 16
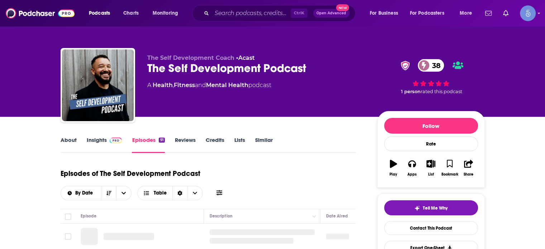
scroll to position [143, 0]
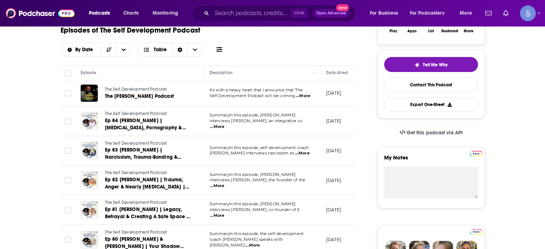
click at [302, 97] on span "...More" at bounding box center [303, 96] width 14 height 6
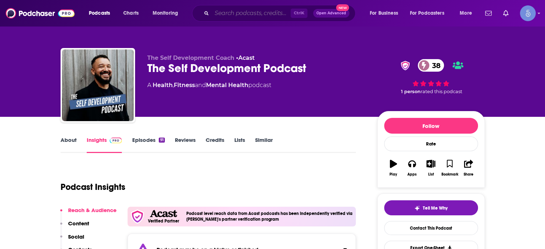
click at [231, 13] on input "Search podcasts, credits, & more..." at bounding box center [251, 13] width 79 height 11
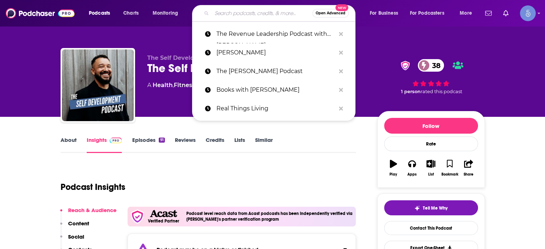
paste input "The [PERSON_NAME] Podcast"
type input "The [PERSON_NAME] Podcast"
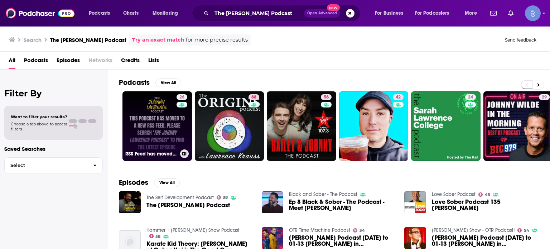
click at [154, 131] on link "26 RSS Feed has moved! - The [PERSON_NAME] Podcast" at bounding box center [157, 125] width 69 height 69
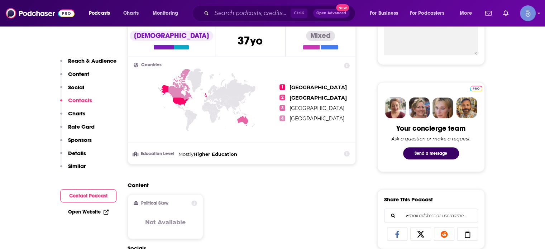
scroll to position [537, 0]
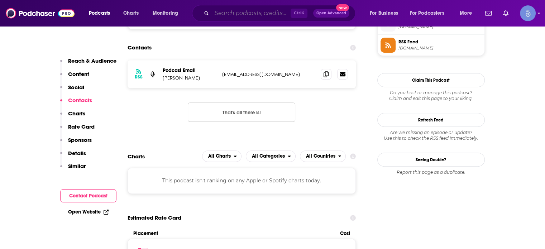
click at [219, 18] on input "Search podcasts, credits, & more..." at bounding box center [251, 13] width 79 height 11
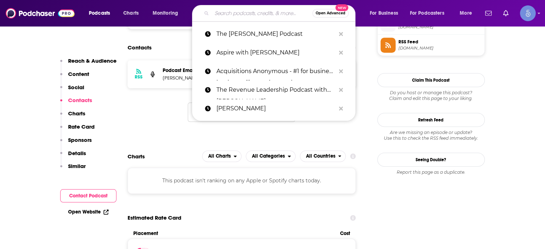
paste input "The Relentless Pursuit Podcast"
type input "The Relentless Pursuit Podcast"
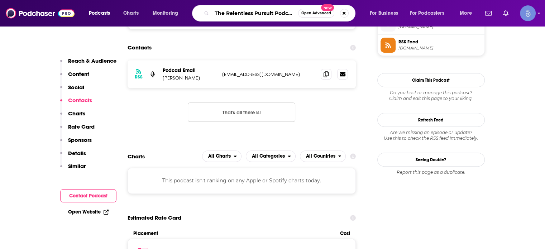
scroll to position [0, 1]
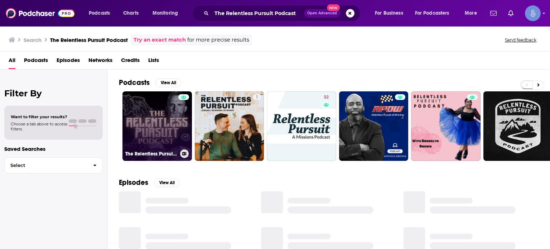
click at [169, 120] on link "The Relentless Pursuit Podcast" at bounding box center [157, 125] width 69 height 69
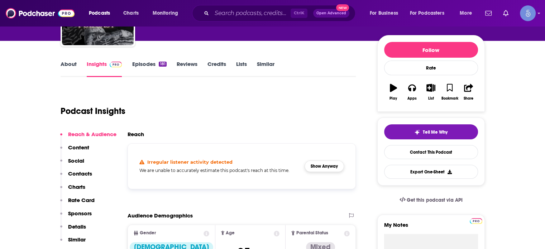
scroll to position [107, 0]
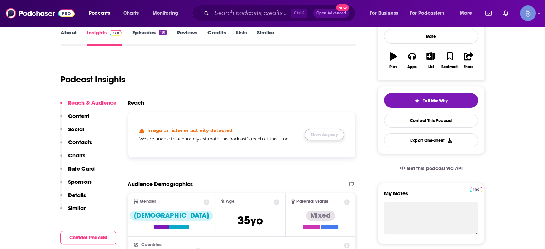
click at [324, 133] on button "Show Anyway" at bounding box center [323, 134] width 39 height 11
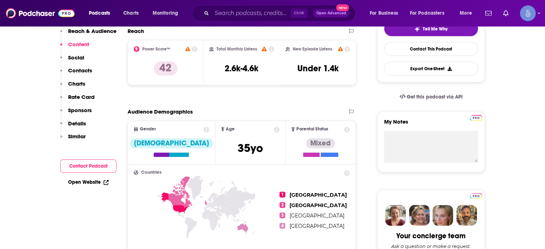
scroll to position [0, 0]
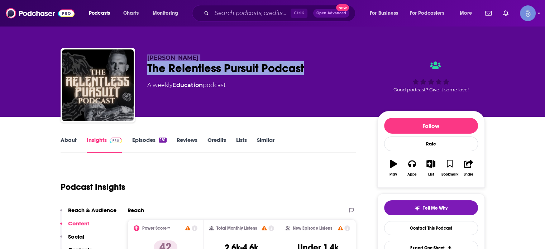
drag, startPoint x: 312, startPoint y: 68, endPoint x: 144, endPoint y: 54, distance: 168.2
click at [144, 54] on div "[PERSON_NAME] The Relentless Pursuit Podcast A weekly Education podcast Good po…" at bounding box center [273, 86] width 424 height 77
copy div "[PERSON_NAME] The Relentless Pursuit Podcast"
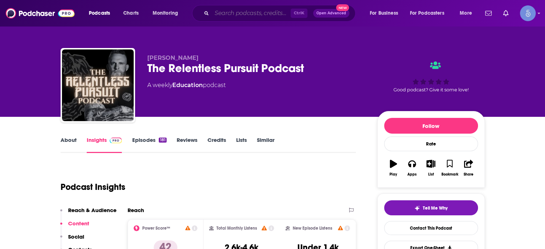
click at [248, 11] on input "Search podcasts, credits, & more..." at bounding box center [251, 13] width 79 height 11
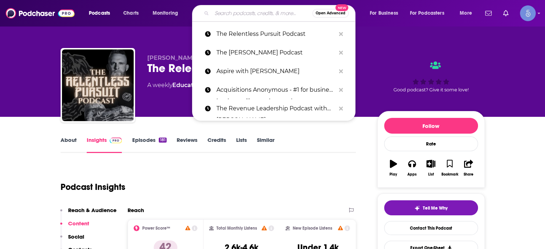
paste input "The Suffering Podcast"
type input "The Suffering Podcast"
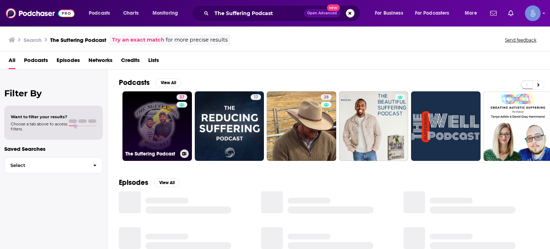
click at [152, 131] on link "37 The Suffering Podcast" at bounding box center [157, 125] width 69 height 69
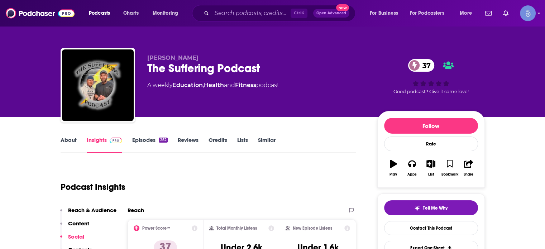
click at [140, 140] on link "Episodes 252" at bounding box center [149, 144] width 35 height 16
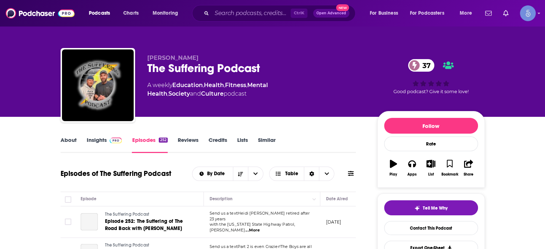
scroll to position [143, 0]
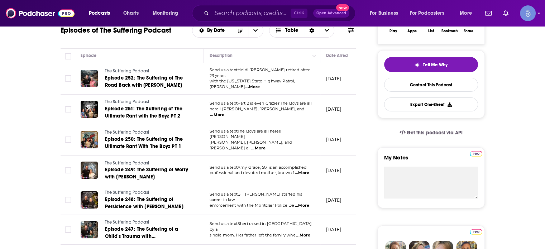
click at [224, 20] on div "Ctrl K Open Advanced New" at bounding box center [273, 13] width 163 height 16
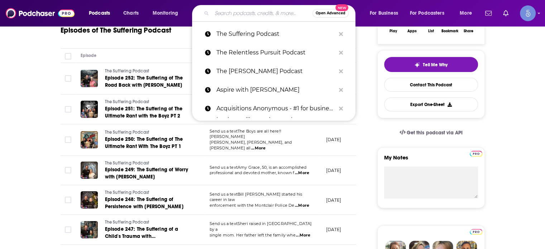
click at [226, 18] on input "Search podcasts, credits, & more..." at bounding box center [262, 13] width 101 height 11
paste input "The New Mind"
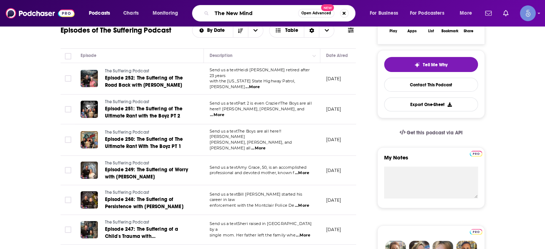
type input "The New Mind"
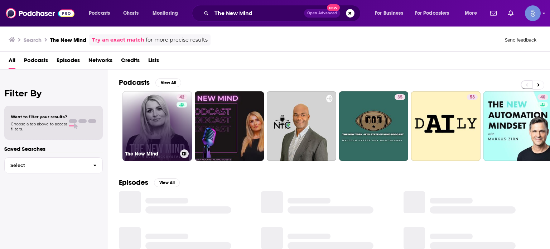
click at [167, 131] on link "42 The New Mind" at bounding box center [157, 125] width 69 height 69
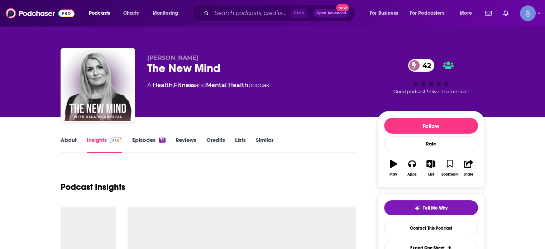
click at [71, 140] on link "About" at bounding box center [69, 144] width 16 height 16
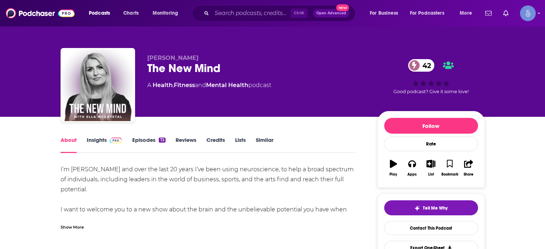
click at [82, 225] on div "Show More" at bounding box center [72, 226] width 23 height 7
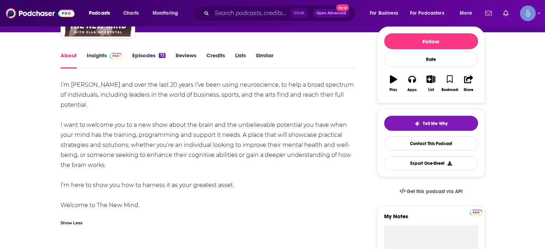
scroll to position [107, 0]
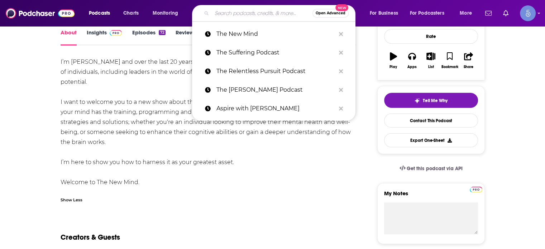
click at [220, 11] on input "Search podcasts, credits, & more..." at bounding box center [262, 13] width 101 height 11
paste input "Point Of Impact With [PERSON_NAME]"
type input "Point Of Impact With [PERSON_NAME]"
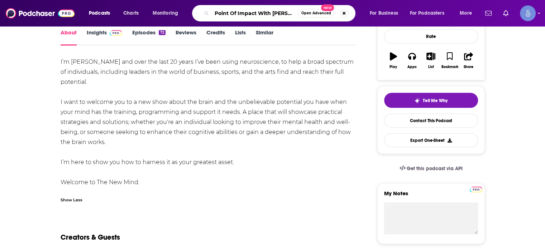
scroll to position [0, 6]
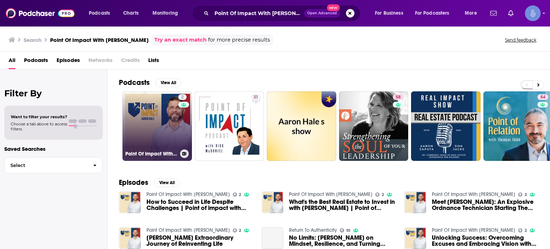
click at [160, 117] on link "2 Point Of Impact With [PERSON_NAME]" at bounding box center [157, 125] width 69 height 69
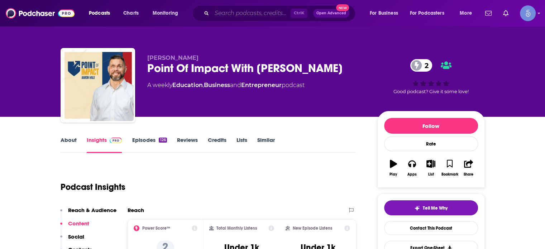
click at [262, 18] on input "Search podcasts, credits, & more..." at bounding box center [251, 13] width 79 height 11
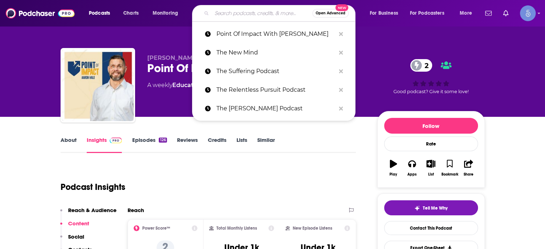
paste input "The Influential Personal Brand Podcast"
type input "The Influential Personal Brand Podcast"
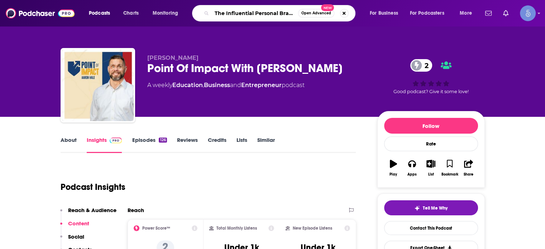
scroll to position [0, 22]
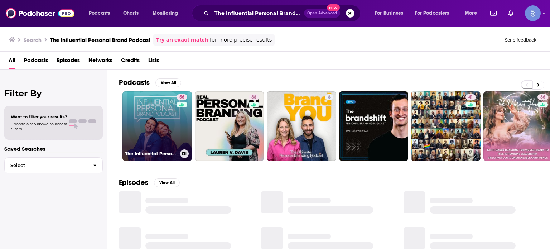
click at [169, 126] on link "56 The Influential Personal Brand Podcast" at bounding box center [157, 125] width 69 height 69
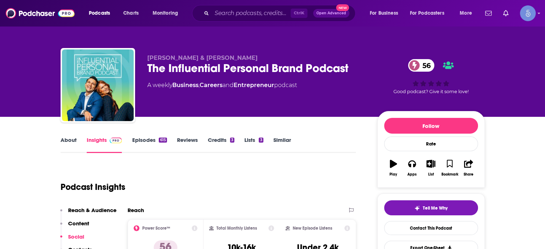
click at [74, 137] on link "About" at bounding box center [69, 144] width 16 height 16
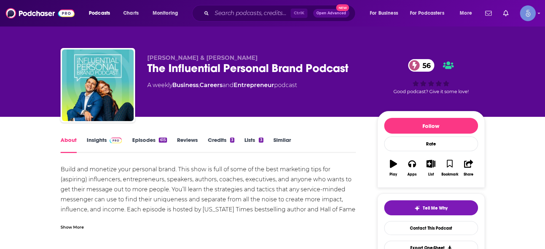
click at [66, 225] on div "Show More" at bounding box center [72, 226] width 23 height 7
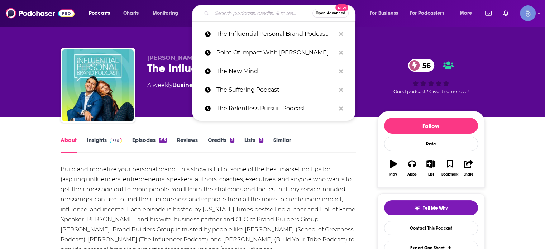
click at [220, 8] on input "Search podcasts, credits, & more..." at bounding box center [262, 13] width 101 height 11
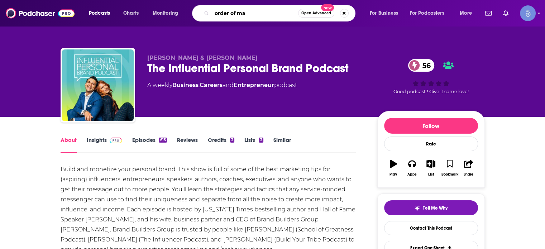
type input "order of man"
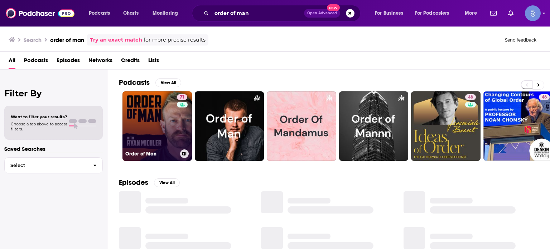
click at [160, 121] on link "71 Order of Man" at bounding box center [157, 125] width 69 height 69
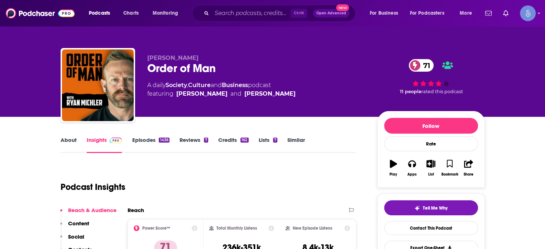
click at [140, 137] on link "Episodes 1436" at bounding box center [150, 144] width 37 height 16
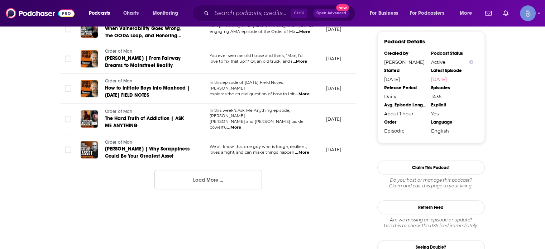
scroll to position [788, 0]
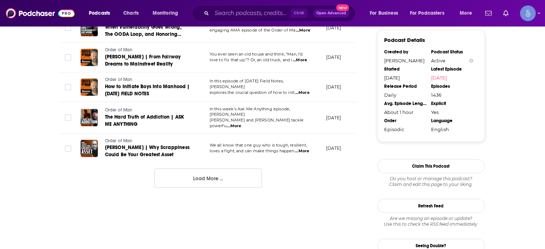
click at [210, 175] on button "Load More ..." at bounding box center [207, 177] width 107 height 19
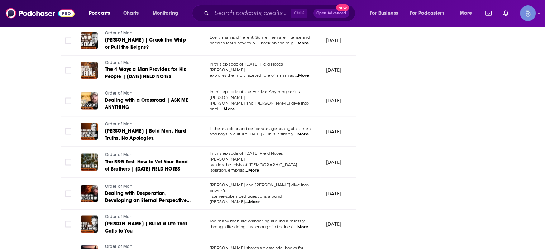
scroll to position [1467, 0]
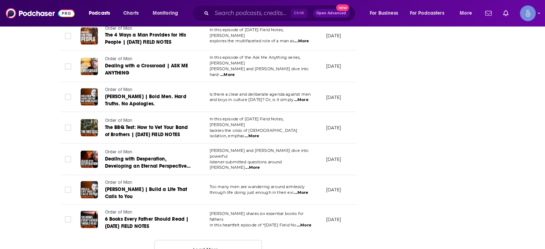
click at [187, 240] on button "Load More ..." at bounding box center [207, 249] width 107 height 19
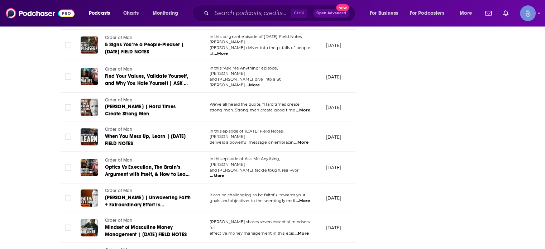
scroll to position [2203, 0]
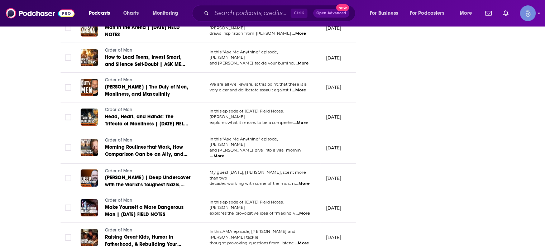
scroll to position [2704, 0]
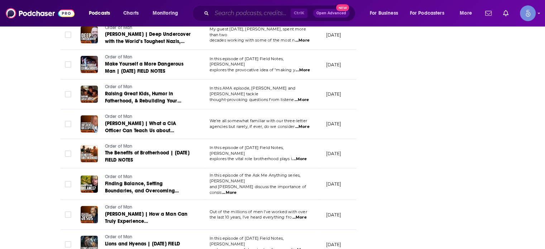
click at [221, 16] on input "Search podcasts, credits, & more..." at bounding box center [251, 13] width 79 height 11
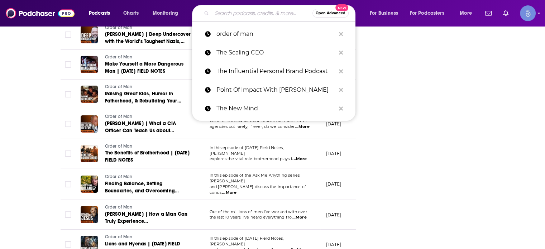
paste input "Brand You Personal Branding"
type input "Brand You Personal Branding"
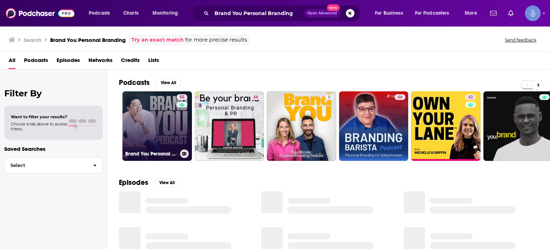
click at [153, 130] on link "55 Brand You Personal Branding" at bounding box center [157, 125] width 69 height 69
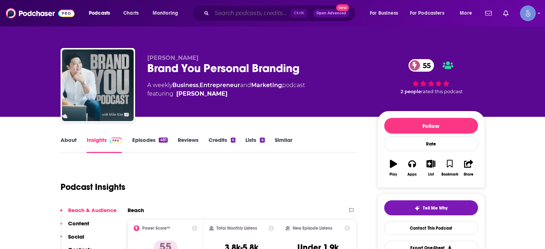
click at [231, 11] on input "Search podcasts, credits, & more..." at bounding box center [251, 13] width 79 height 11
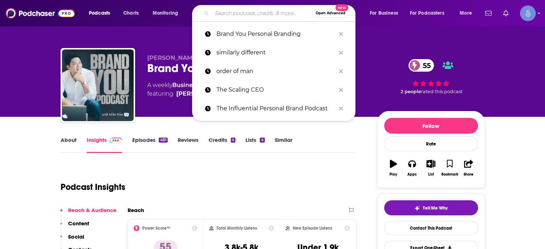
paste input "The [PERSON_NAME] Show - Journey to Success!"
type input "The [PERSON_NAME] Show - Journey to Success!"
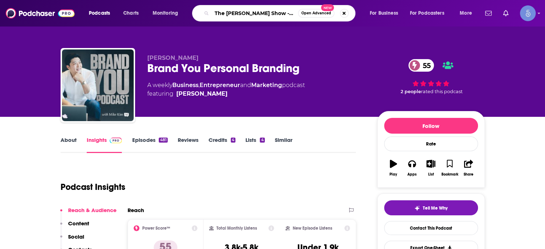
scroll to position [0, 34]
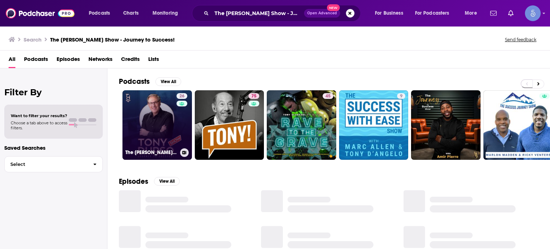
click at [167, 126] on link "26 The [PERSON_NAME] Show - Journey to Success!" at bounding box center [157, 124] width 69 height 69
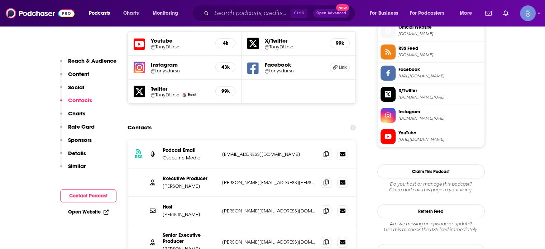
scroll to position [716, 0]
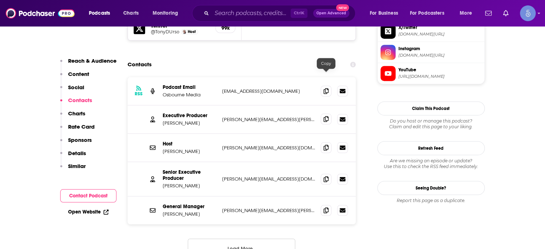
click at [326, 116] on icon at bounding box center [325, 119] width 5 height 6
click at [233, 13] on input "Search podcasts, credits, & more..." at bounding box center [251, 13] width 79 height 11
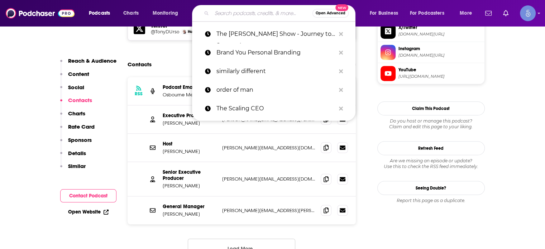
paste input "That’s My Personal Business"
type input "That’s My Personal Business"
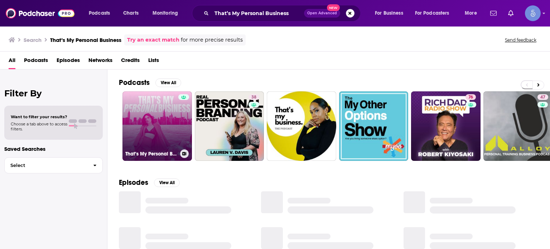
click at [152, 134] on link "That’s My Personal Business" at bounding box center [157, 125] width 69 height 69
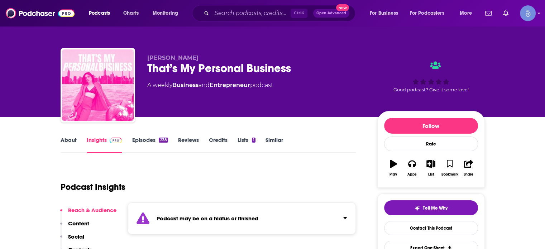
scroll to position [107, 0]
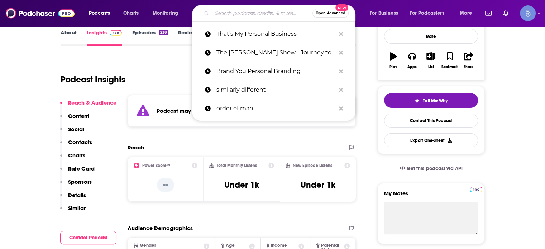
click at [229, 15] on input "Search podcasts, credits, & more..." at bounding box center [262, 13] width 101 height 11
paste input "The Influential Personal Brand Podcast"
type input "The Influential Personal Brand Podcast"
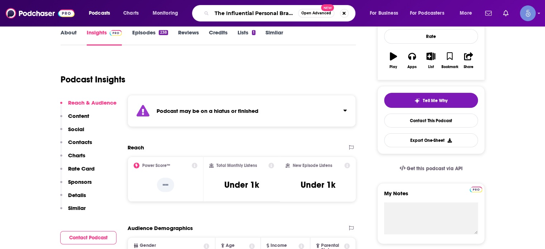
scroll to position [0, 22]
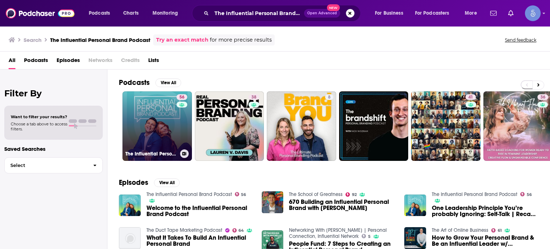
click at [133, 147] on link "56 The Influential Personal Brand Podcast" at bounding box center [157, 125] width 69 height 69
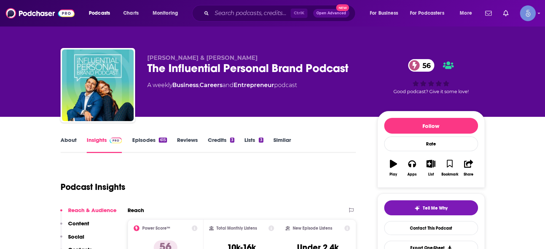
click at [65, 146] on link "About" at bounding box center [69, 144] width 16 height 16
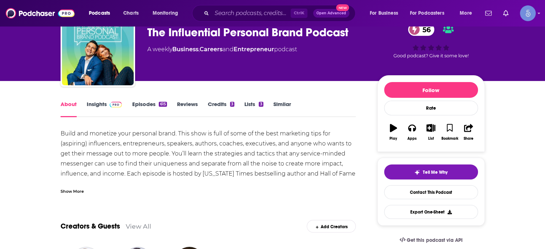
scroll to position [72, 0]
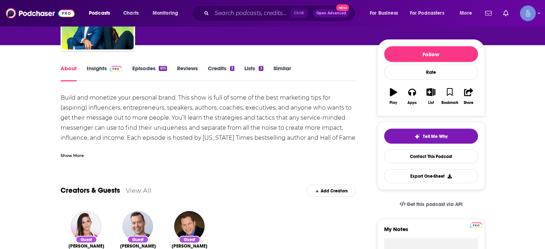
click at [83, 154] on div "Show More" at bounding box center [209, 153] width 296 height 12
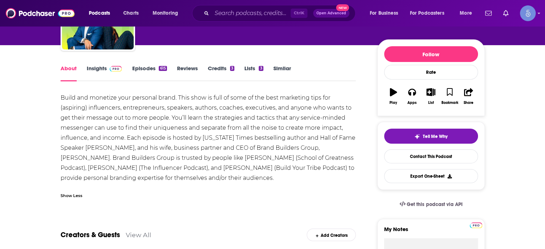
click at [104, 68] on link "Insights" at bounding box center [104, 73] width 35 height 16
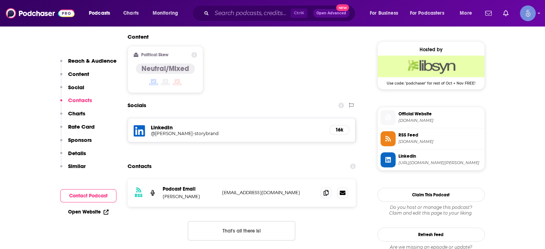
scroll to position [609, 0]
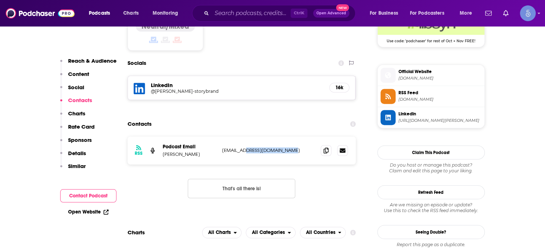
drag, startPoint x: 285, startPoint y: 104, endPoint x: 242, endPoint y: 107, distance: 43.1
click at [242, 147] on p "[EMAIL_ADDRESS][DOMAIN_NAME]" at bounding box center [268, 150] width 93 height 6
drag, startPoint x: 242, startPoint y: 106, endPoint x: 304, endPoint y: 106, distance: 62.0
click at [304, 147] on p "[EMAIL_ADDRESS][DOMAIN_NAME]" at bounding box center [268, 150] width 93 height 6
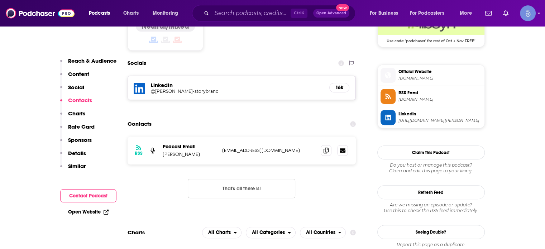
copy p "[DOMAIN_NAME]"
drag, startPoint x: 189, startPoint y: 109, endPoint x: 158, endPoint y: 115, distance: 31.3
click at [158, 136] on div "RSS Podcast Email [PERSON_NAME] [PERSON_NAME][EMAIL_ADDRESS][DOMAIN_NAME] [PERS…" at bounding box center [242, 150] width 229 height 28
copy p "[PERSON_NAME]"
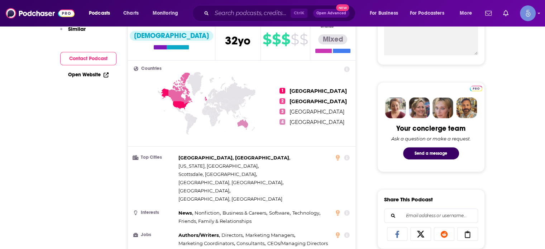
scroll to position [0, 0]
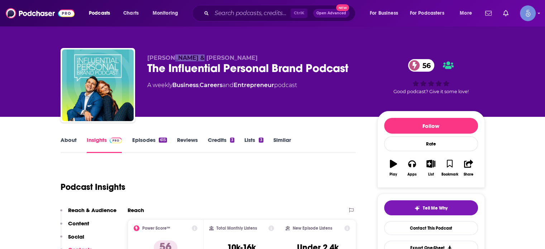
drag, startPoint x: 200, startPoint y: 56, endPoint x: 169, endPoint y: 57, distance: 31.6
click at [169, 57] on p "[PERSON_NAME] & [PERSON_NAME]" at bounding box center [256, 57] width 219 height 7
